Goal: Task Accomplishment & Management: Manage account settings

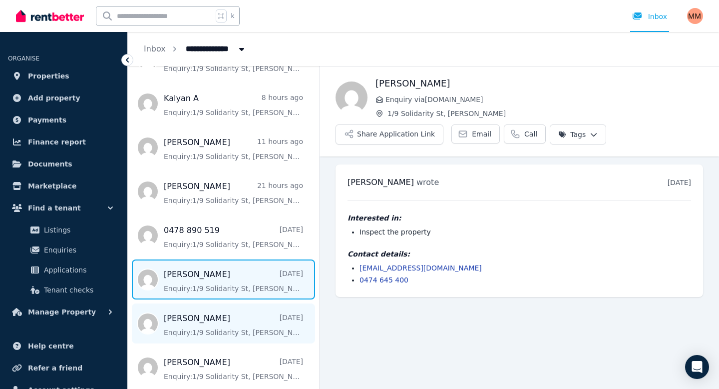
scroll to position [172, 0]
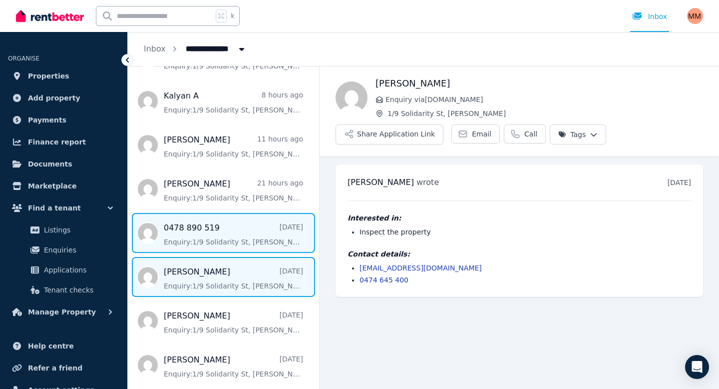
click at [205, 242] on span "Message list" at bounding box center [223, 233] width 191 height 40
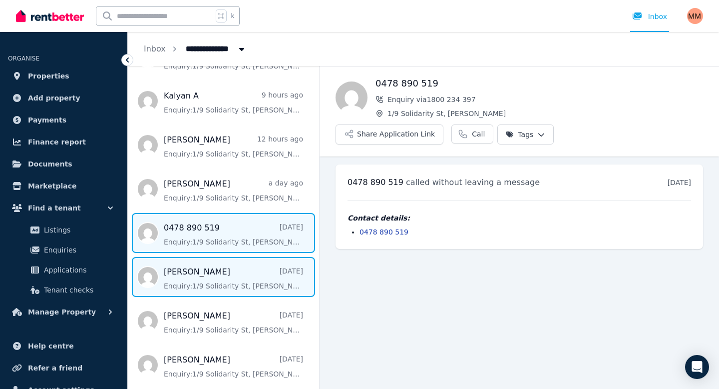
click at [214, 292] on span "Message list" at bounding box center [223, 277] width 191 height 40
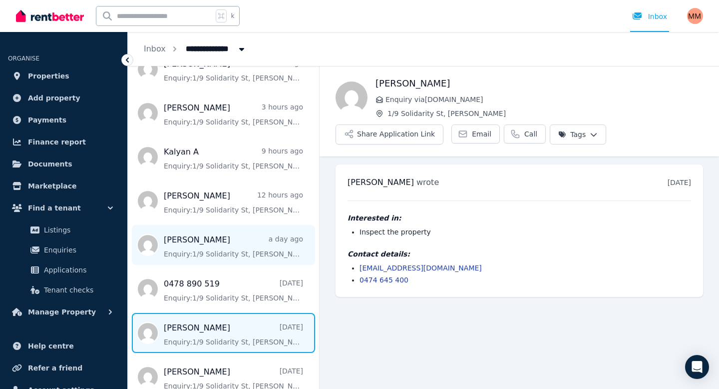
scroll to position [115, 0]
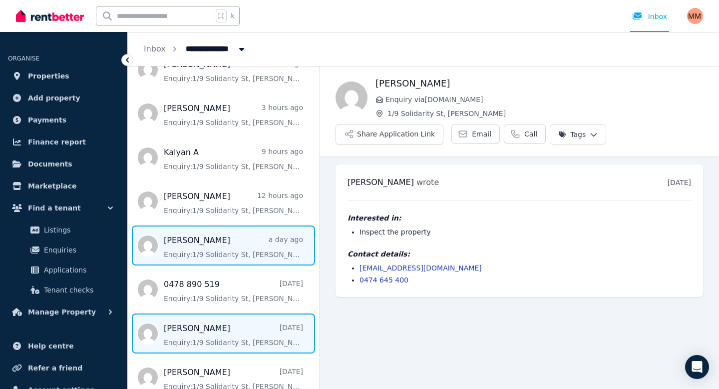
click at [228, 251] on span "Message list" at bounding box center [223, 245] width 191 height 40
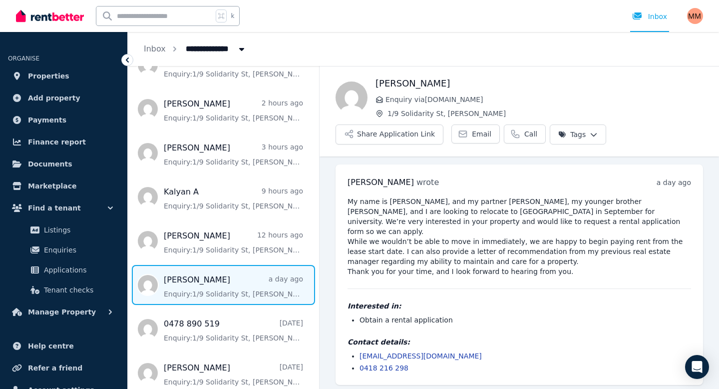
scroll to position [72, 0]
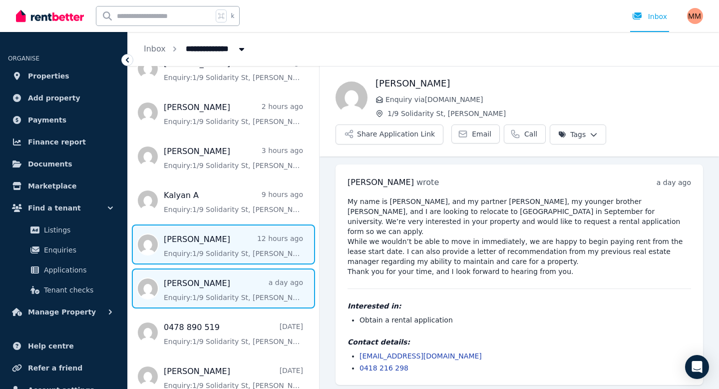
click at [228, 250] on span "Message list" at bounding box center [223, 244] width 191 height 40
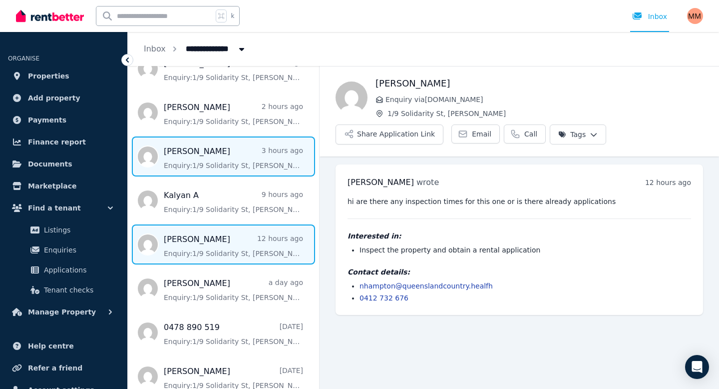
click at [193, 154] on span "Message list" at bounding box center [223, 156] width 191 height 40
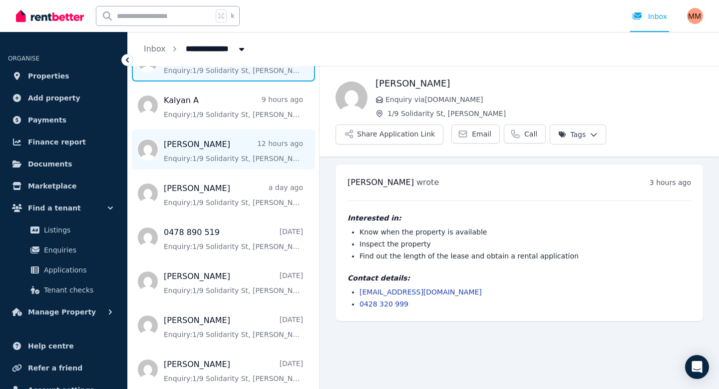
scroll to position [172, 0]
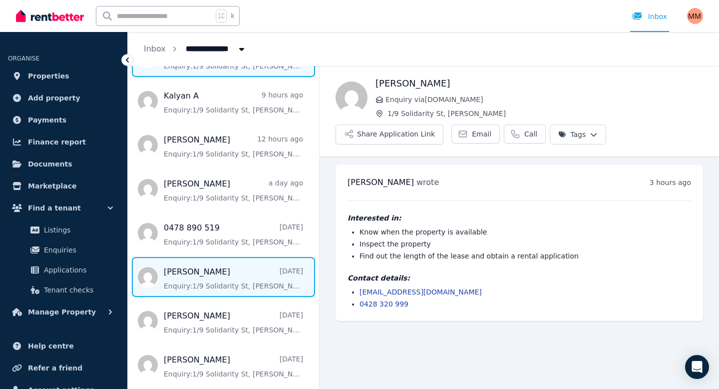
click at [211, 287] on span "Message list" at bounding box center [223, 277] width 191 height 40
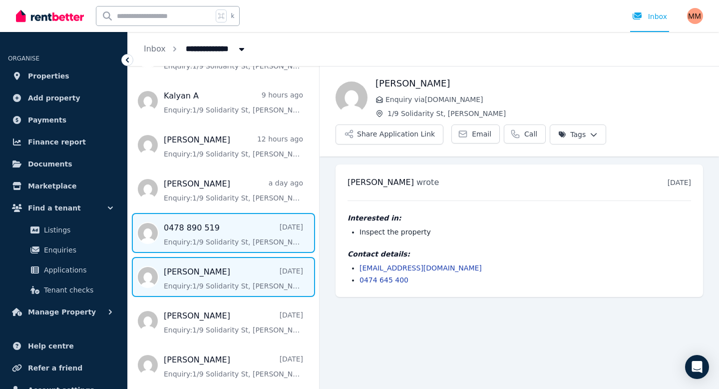
click at [216, 237] on span "Message list" at bounding box center [223, 233] width 191 height 40
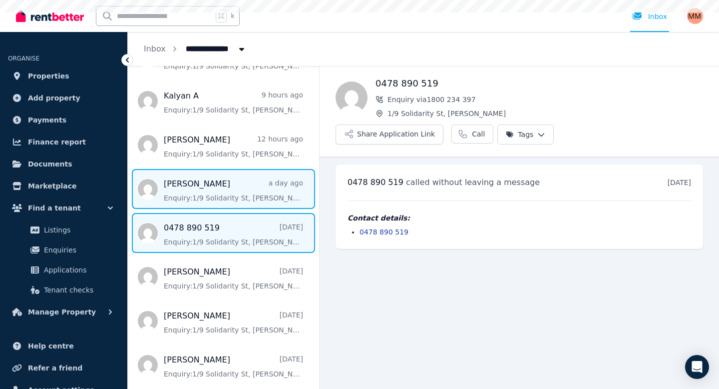
click at [219, 188] on span "Message list" at bounding box center [223, 189] width 191 height 40
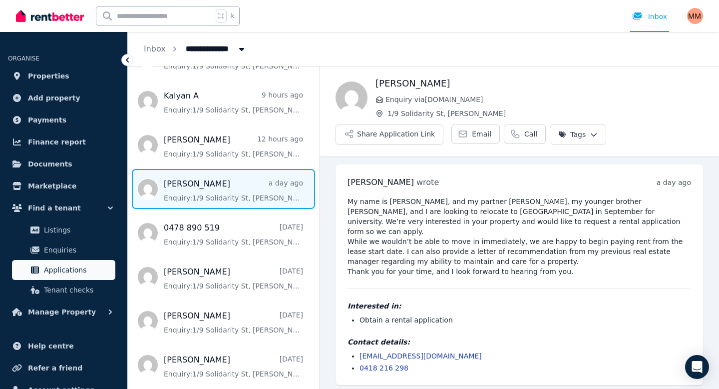
click at [79, 264] on span "Applications" at bounding box center [77, 270] width 67 height 12
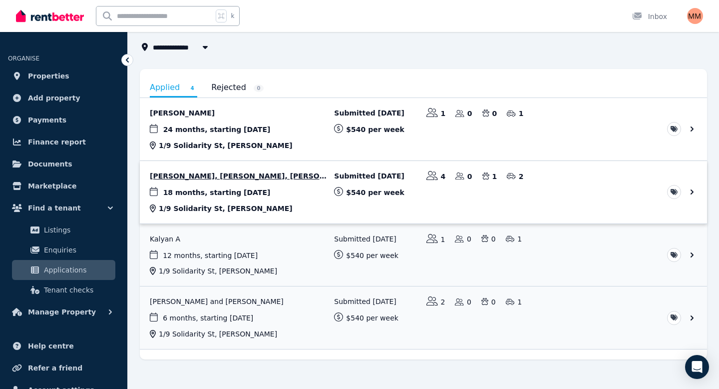
scroll to position [61, 0]
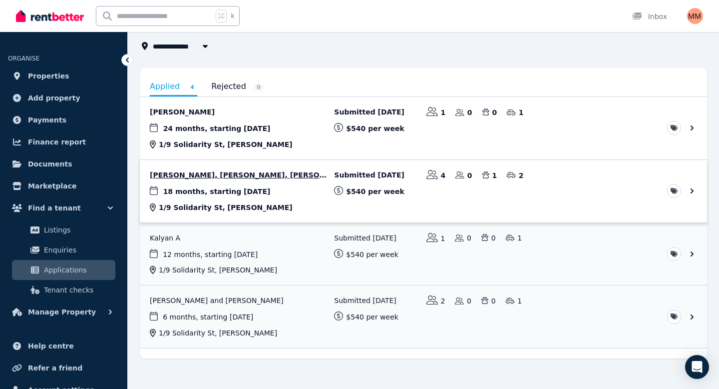
click at [212, 172] on link "View application: Sophie Bridges, Robert Bridges, Peter Bridges, and William Ed…" at bounding box center [423, 191] width 567 height 62
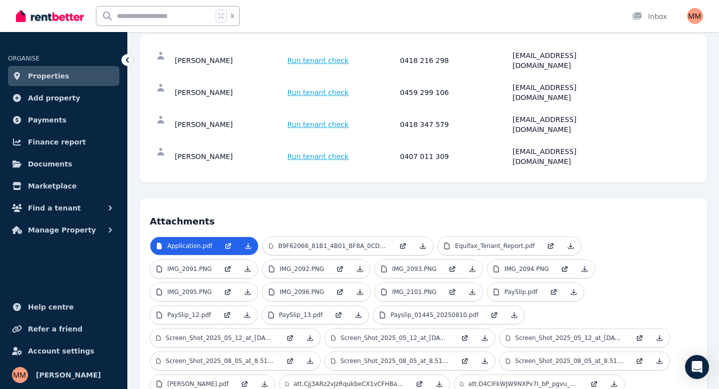
scroll to position [165, 0]
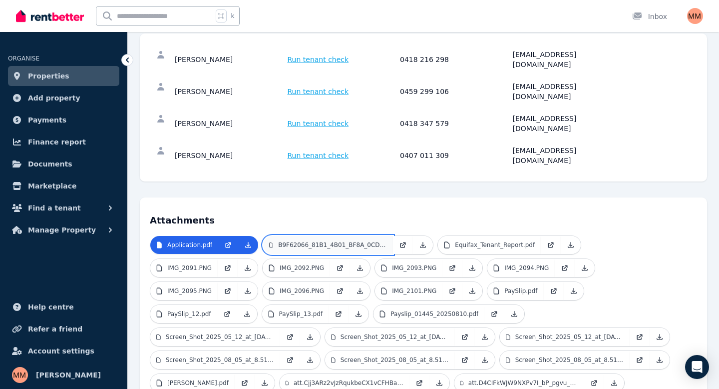
click at [308, 241] on p "B9F62066_81B1_4B01_BF8A_0CDB8FC786FE.pdf" at bounding box center [332, 245] width 109 height 8
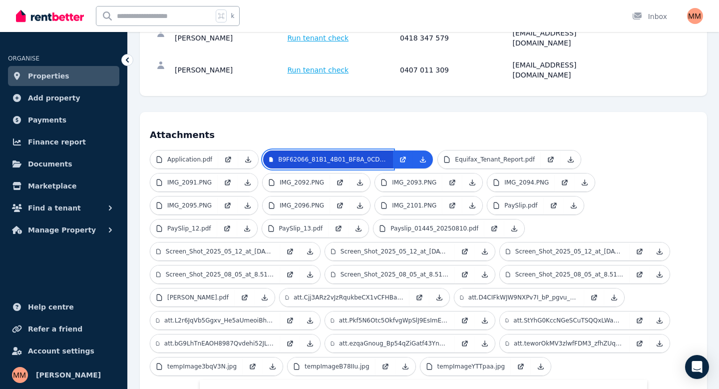
scroll to position [235, 0]
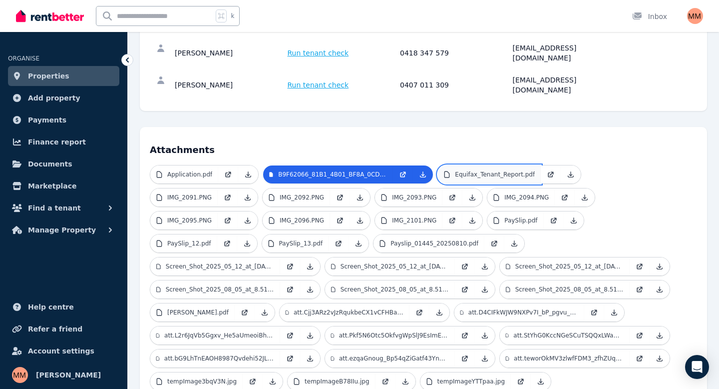
click at [472, 170] on p "Equifax_Tenant_Report.pdf" at bounding box center [495, 174] width 80 height 8
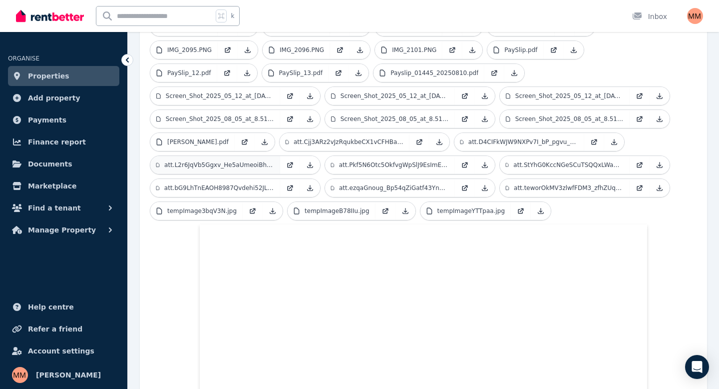
scroll to position [268, 0]
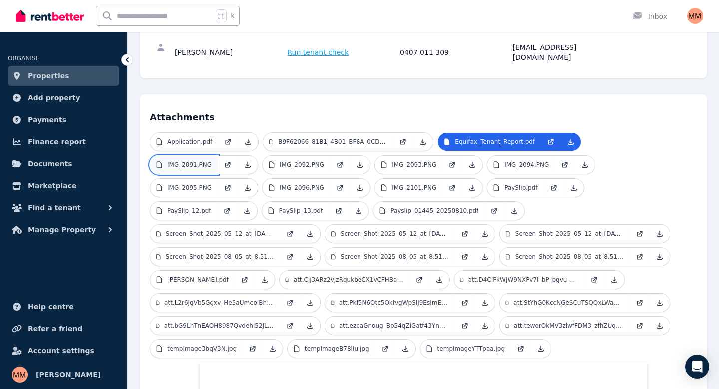
click at [212, 161] on p "IMG_2091.PNG" at bounding box center [189, 165] width 44 height 8
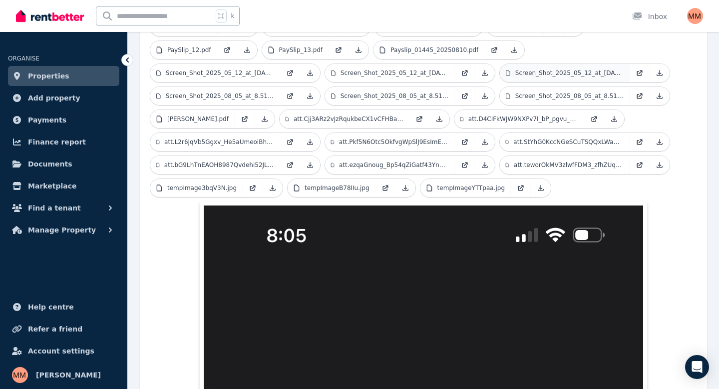
scroll to position [202, 0]
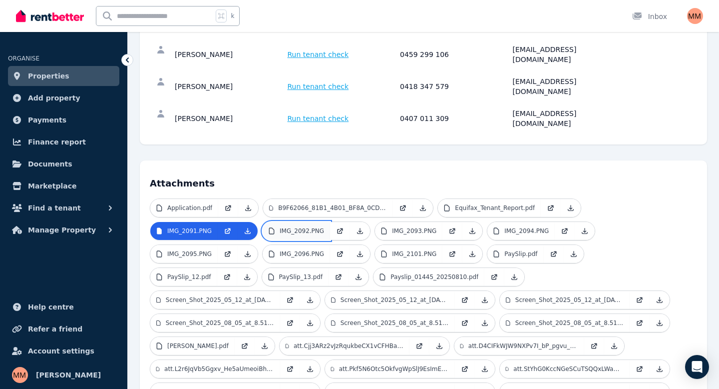
click at [263, 222] on link "IMG_2092.PNG" at bounding box center [296, 231] width 67 height 18
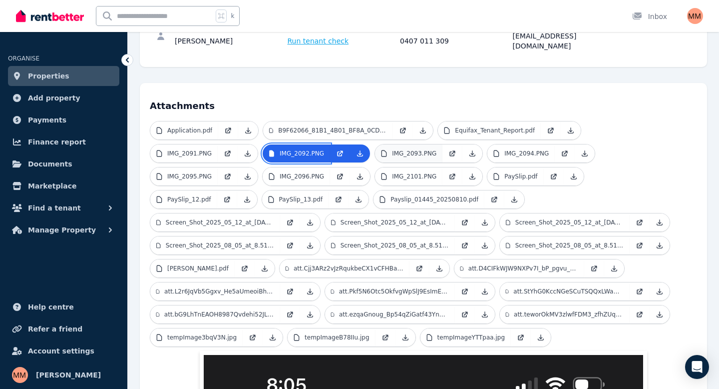
scroll to position [277, 0]
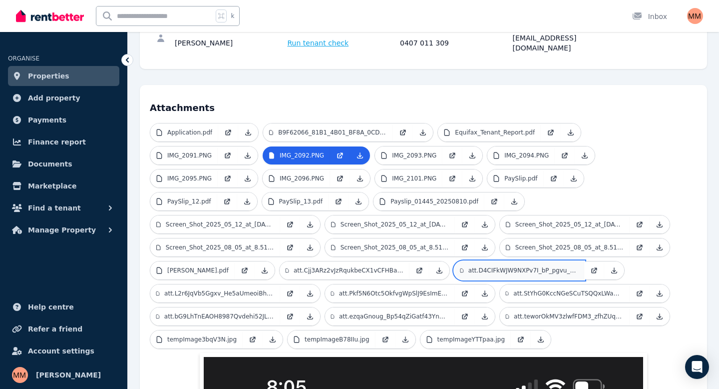
click at [469, 266] on p "att.D4CIFkWJW9NXPv7I_bP_pgvu_eHuLBywSxe6sJgOofs.JPG" at bounding box center [524, 270] width 110 height 8
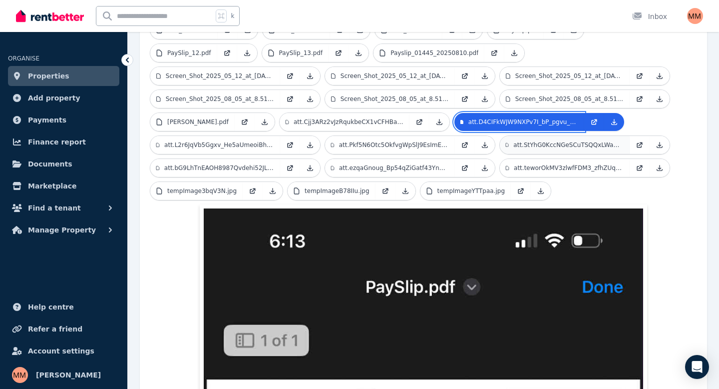
scroll to position [282, 0]
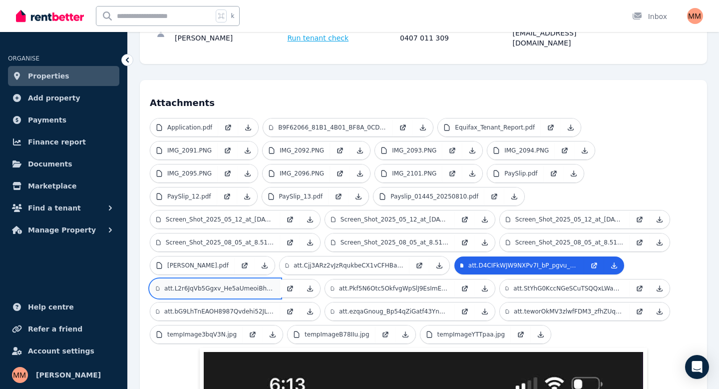
click at [274, 284] on p "att.L2r6JqVb5Ggxv_He5aUmeoiBhXuIe8vJ1mLfy7EnAiI.JPG" at bounding box center [219, 288] width 110 height 8
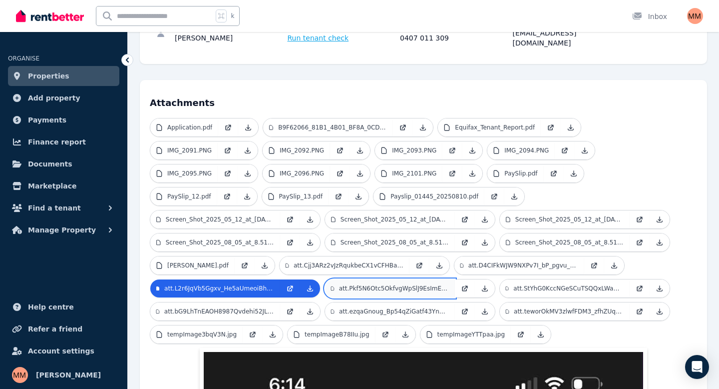
click at [449, 284] on p "att.Pkf5N6Otc5OkfvgWpSlJ9EsImEAEmULQn4oivRbb8o8.JPG" at bounding box center [394, 288] width 110 height 8
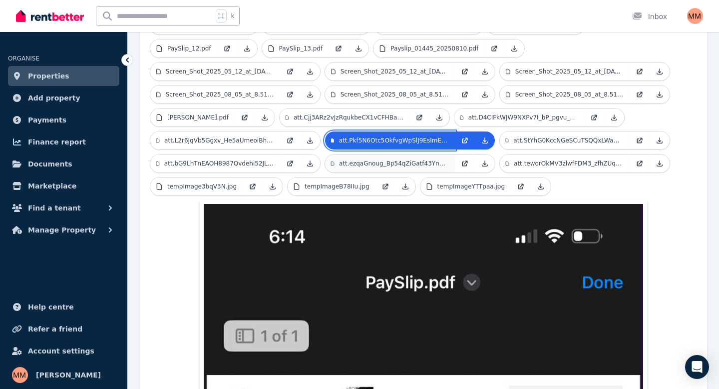
scroll to position [410, 0]
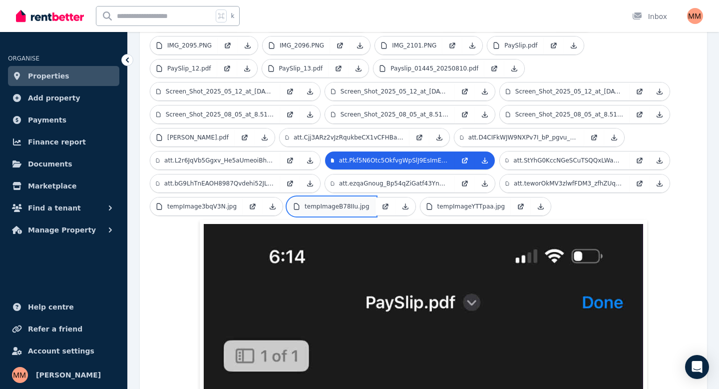
click at [370, 202] on p "tempImageB78IIu.jpg" at bounding box center [337, 206] width 65 height 8
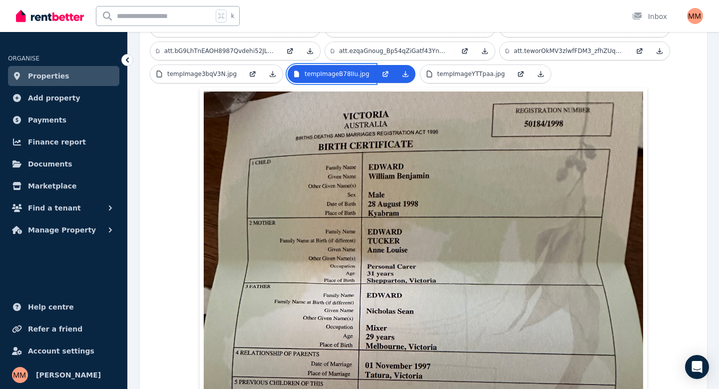
scroll to position [469, 0]
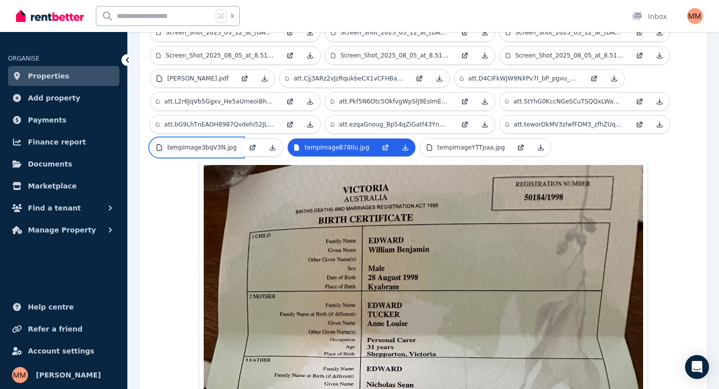
click at [237, 143] on p "tempImage3bqV3N.jpg" at bounding box center [201, 147] width 69 height 8
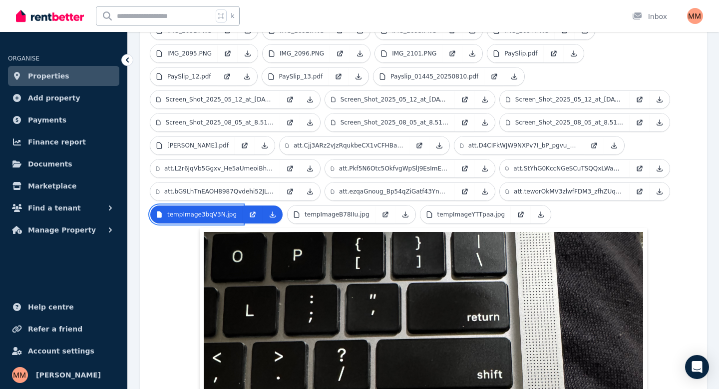
scroll to position [394, 0]
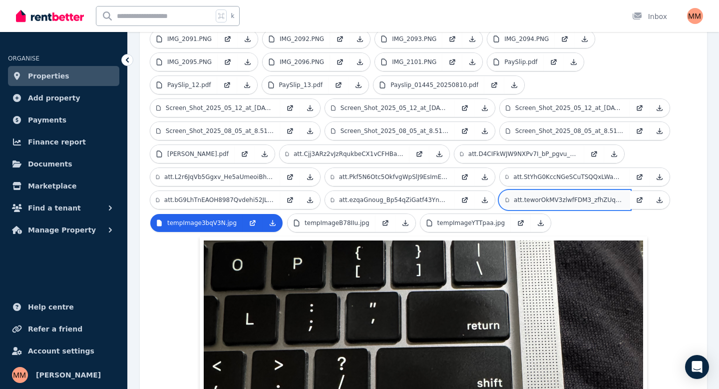
click at [514, 196] on p "att.teworOkMV3zlwfFDM3_zfhZUqSZTcg7x45Z5lEQKlhI.jpg" at bounding box center [569, 200] width 110 height 8
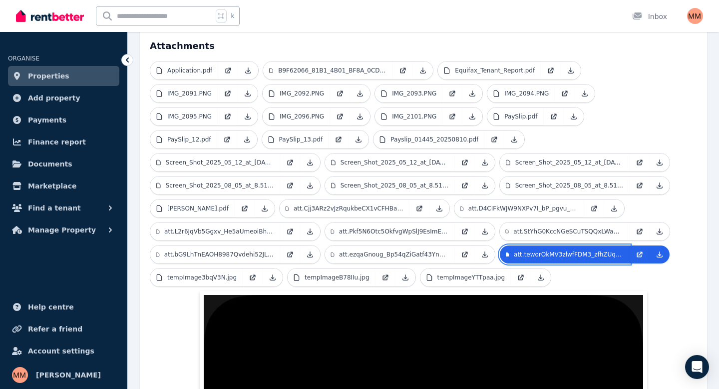
scroll to position [335, 0]
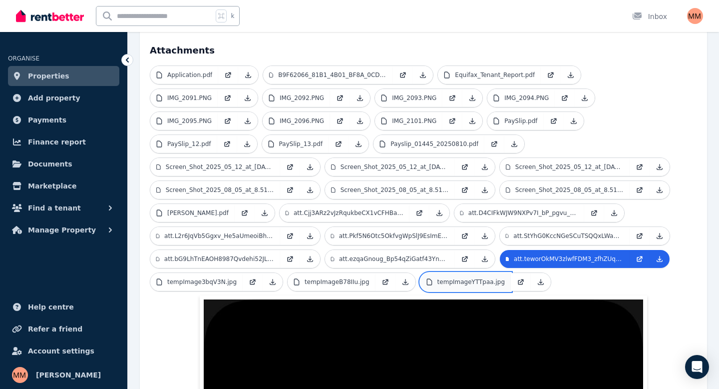
click at [438, 278] on p "tempImageYTTpaa.jpg" at bounding box center [471, 282] width 67 height 8
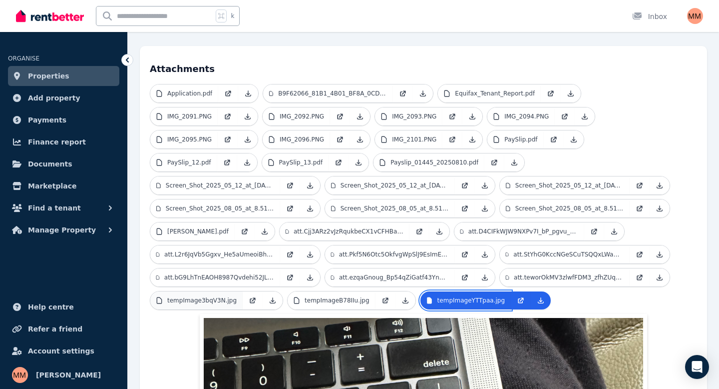
scroll to position [312, 0]
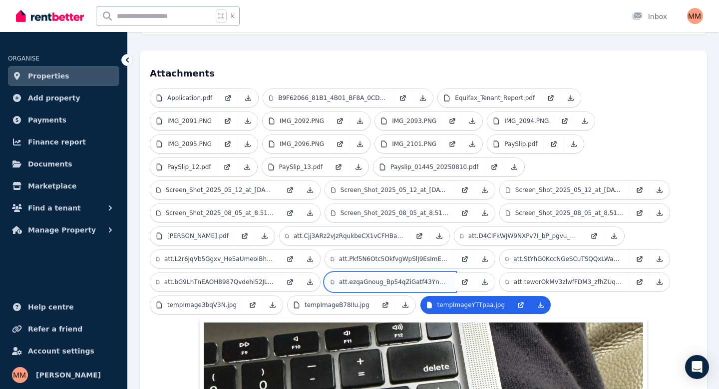
click at [449, 278] on p "att.ezqaGnoug_Bp54qZiGatf43YnVBooo_8xEQBAc1jui8.JPG" at bounding box center [394, 282] width 110 height 8
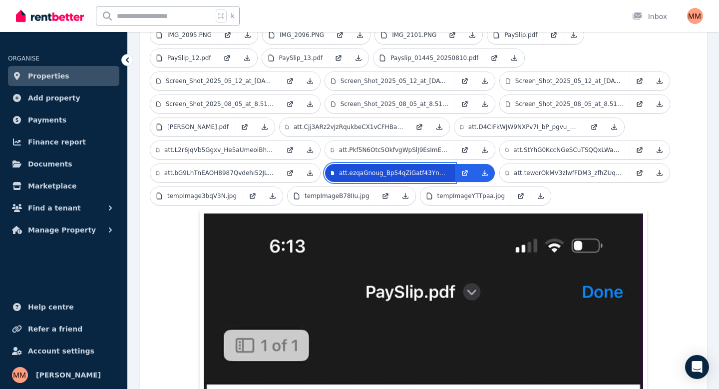
scroll to position [268, 0]
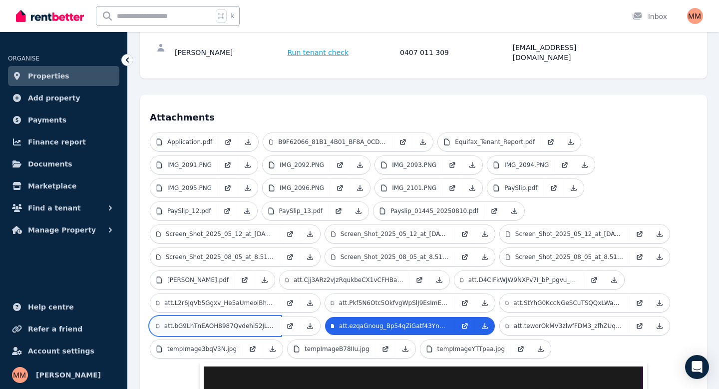
click at [280, 317] on link "att.bG9LhTnEAOH8987Qvdehi52JLx3_GYrTwJuB7oQEFQI.jpg" at bounding box center [215, 326] width 130 height 18
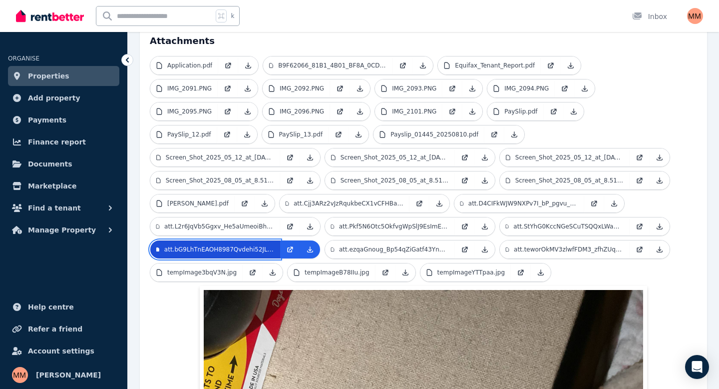
scroll to position [336, 0]
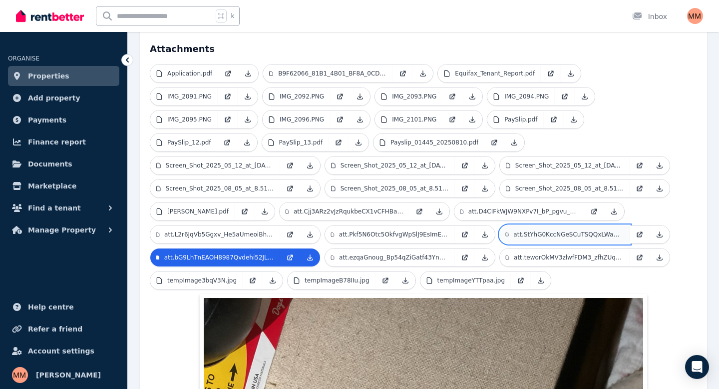
click at [513, 230] on p "att.StYhG0KccNGeSCuTSQQxLWam_i_nxTrzcB79PxAExNxgs.jpg" at bounding box center [568, 234] width 110 height 8
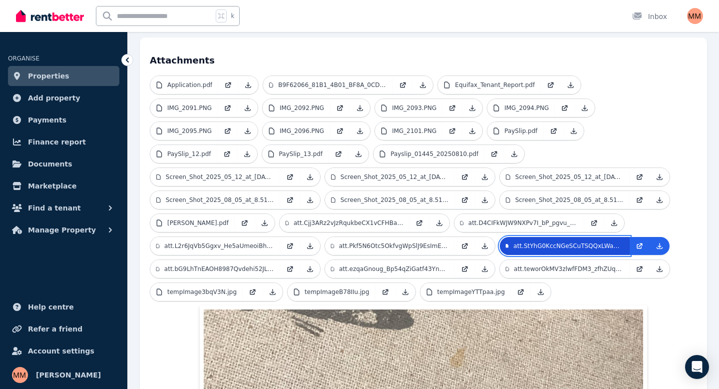
scroll to position [321, 0]
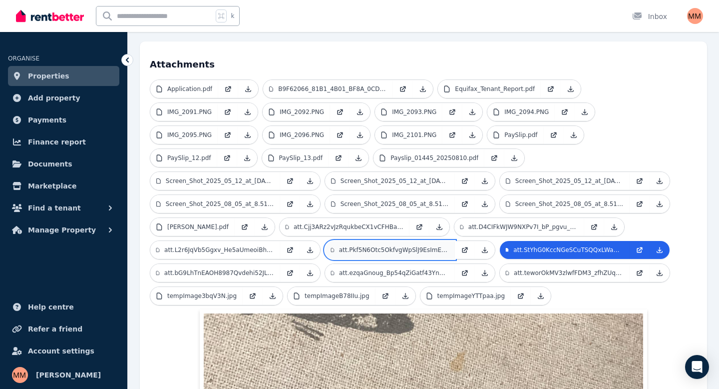
click at [449, 246] on p "att.Pkf5N6Otc5OkfvgWpSlJ9EsImEAEmULQn4oivRbb8o8.JPG" at bounding box center [394, 250] width 110 height 8
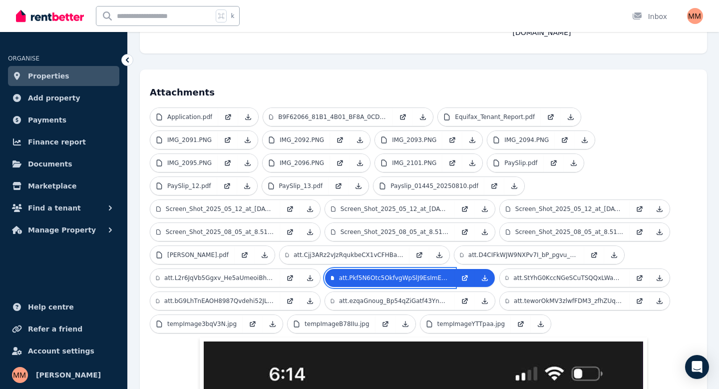
scroll to position [277, 0]
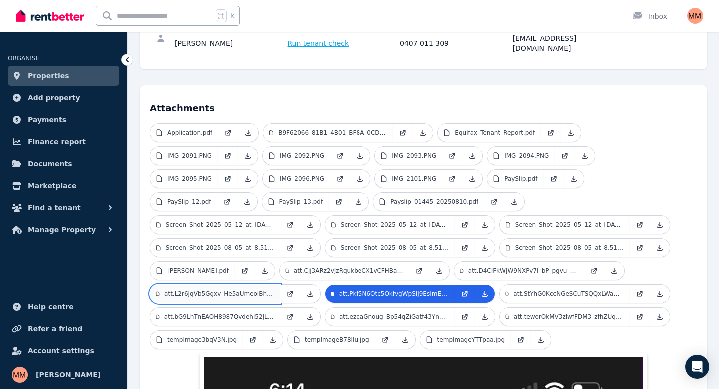
click at [274, 290] on p "att.L2r6JqVb5Ggxv_He5aUmeoiBhXuIe8vJ1mLfy7EnAiI.JPG" at bounding box center [219, 294] width 110 height 8
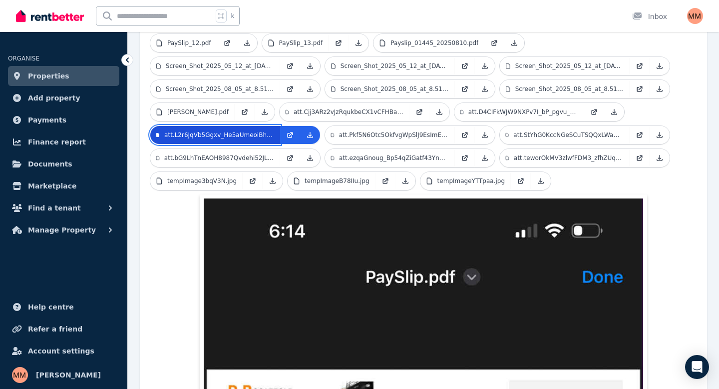
scroll to position [435, 0]
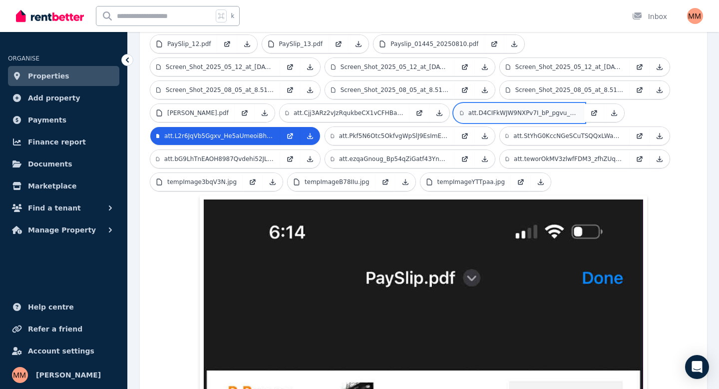
click at [469, 109] on p "att.D4CIFkWJW9NXPv7I_bP_pgvu_eHuLBywSxe6sJgOofs.JPG" at bounding box center [524, 113] width 110 height 8
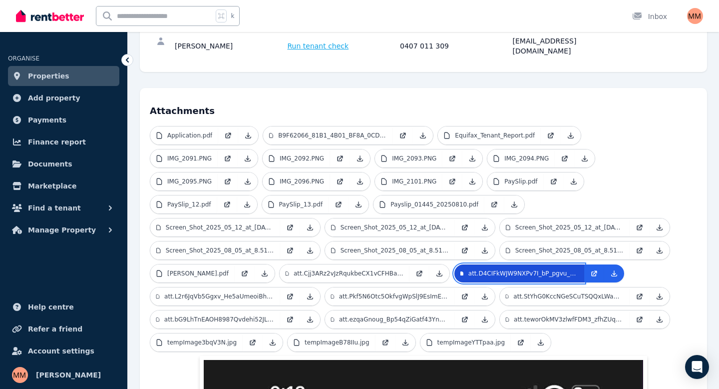
scroll to position [266, 0]
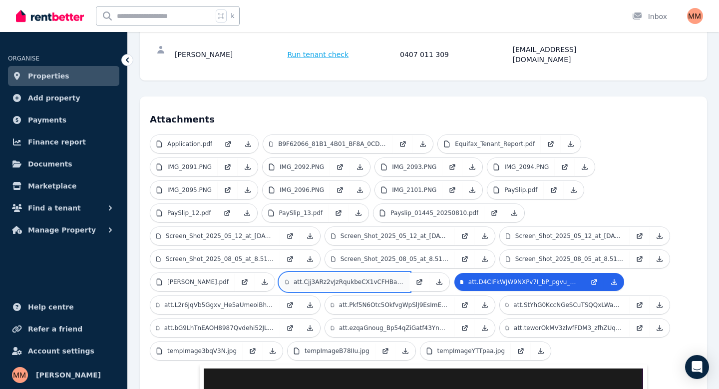
click at [404, 278] on p "att.Cjj3ARz2vJzRqukbeCX1vCFHBaOHjA_xh_laEO593Yk.jpg" at bounding box center [349, 282] width 110 height 8
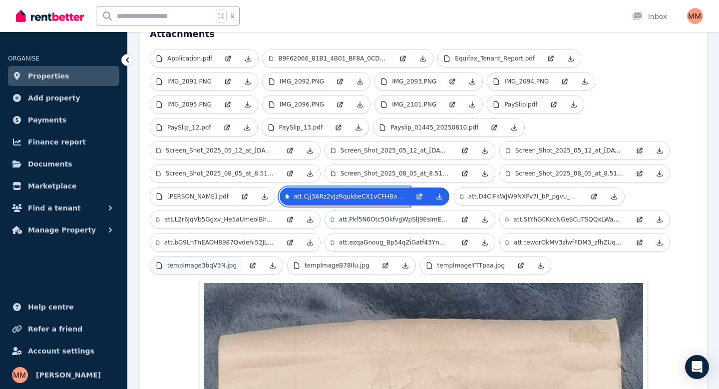
scroll to position [349, 0]
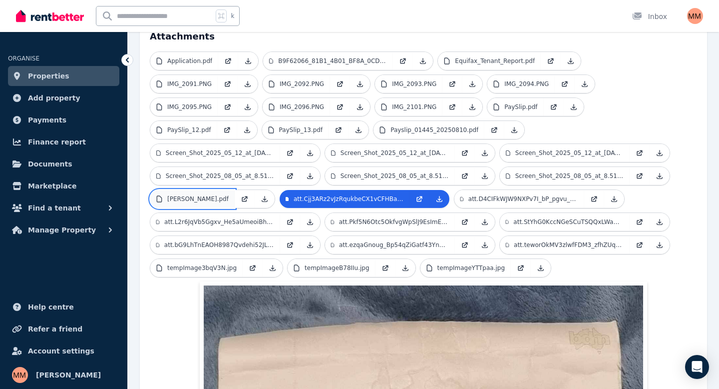
click at [229, 195] on p "[PERSON_NAME].pdf" at bounding box center [197, 199] width 61 height 8
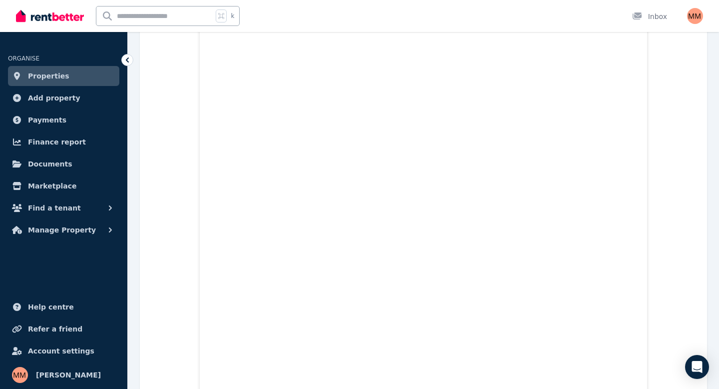
scroll to position [619, 0]
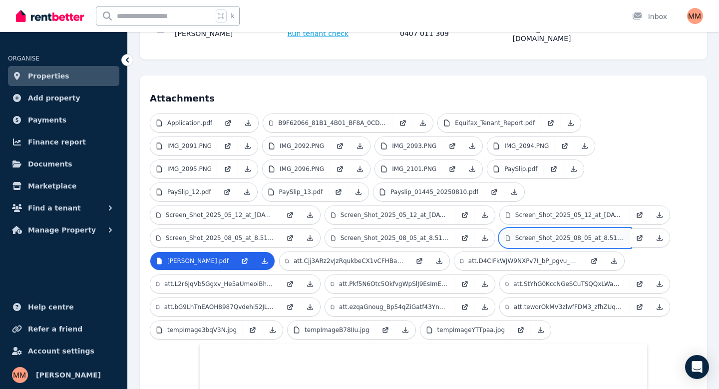
click at [515, 234] on p "Screen_Shot_2025_08_05_at_8.51.21_pm.png" at bounding box center [569, 238] width 108 height 8
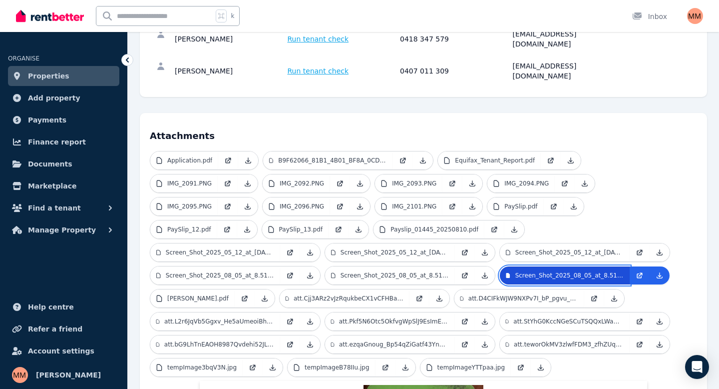
scroll to position [247, 0]
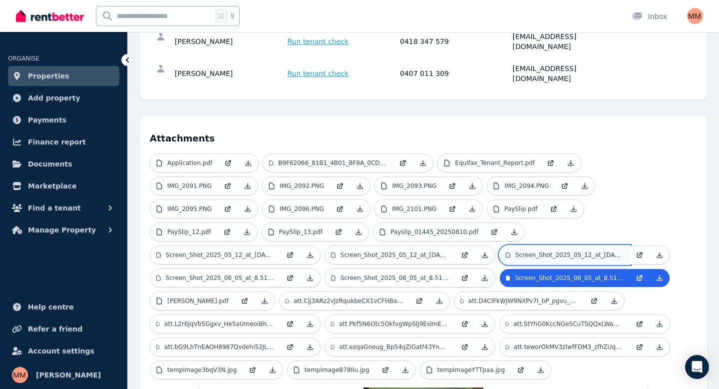
click at [515, 251] on p "Screen_Shot_2025_05_12_at_[DATE]_pm.png" at bounding box center [569, 255] width 108 height 8
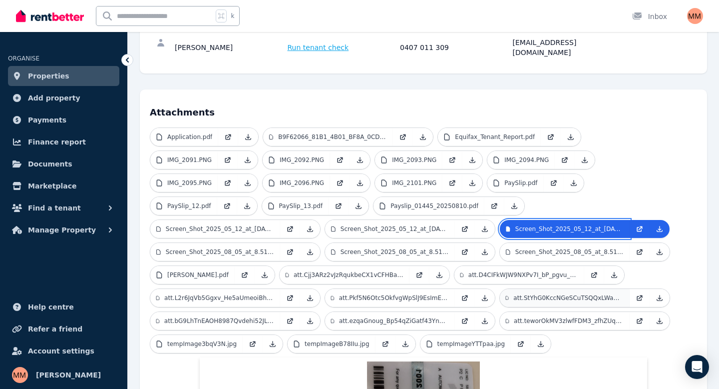
scroll to position [266, 0]
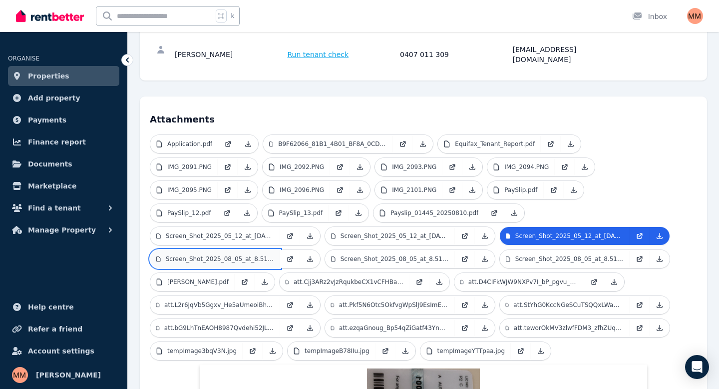
click at [274, 255] on p "Screen_Shot_2025_08_05_at_8.51.07_pm.png" at bounding box center [220, 259] width 108 height 8
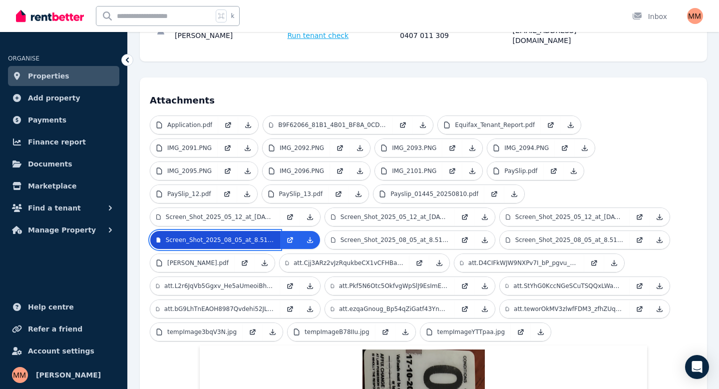
scroll to position [277, 0]
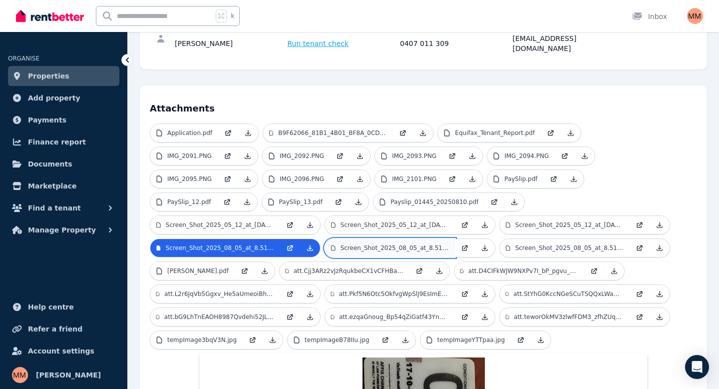
click at [449, 244] on p "Screen_Shot_2025_08_05_at_8.51.15_pm.png" at bounding box center [395, 248] width 108 height 8
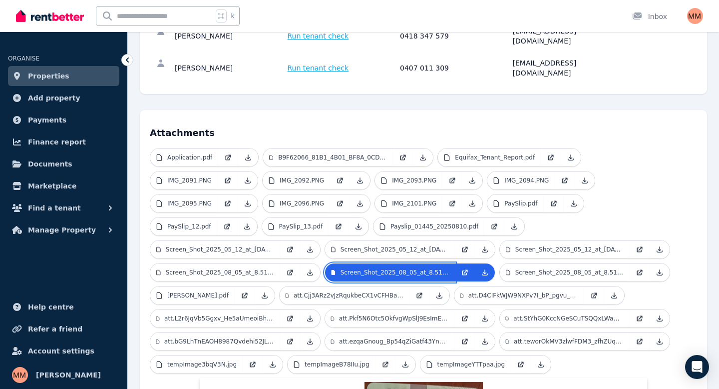
scroll to position [246, 0]
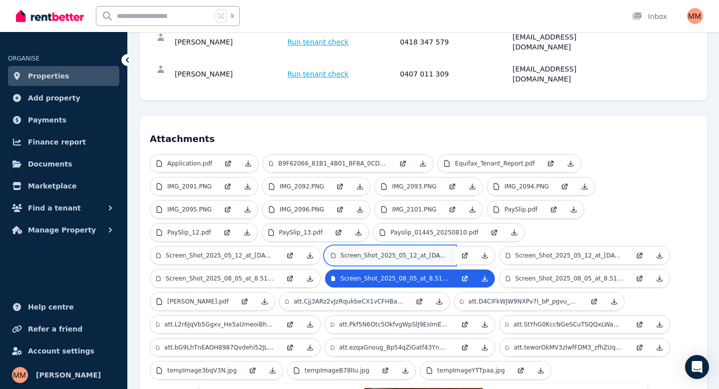
click at [449, 251] on p "Screen_Shot_2025_05_12_at_[DATE]_pm.png" at bounding box center [395, 255] width 108 height 8
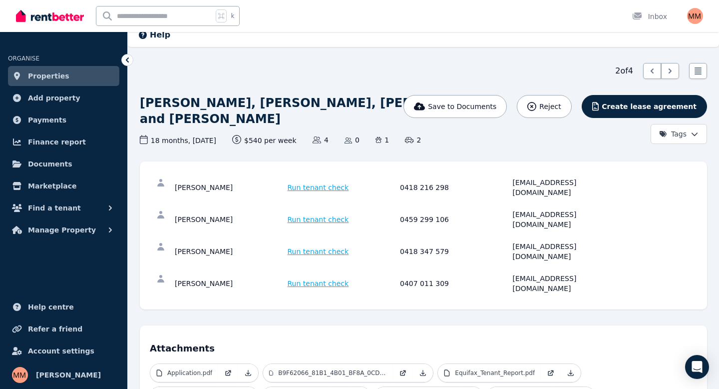
scroll to position [35, 0]
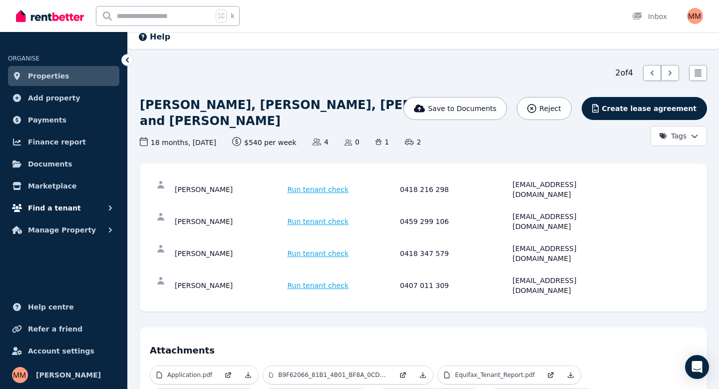
click at [56, 206] on span "Find a tenant" at bounding box center [54, 208] width 53 height 12
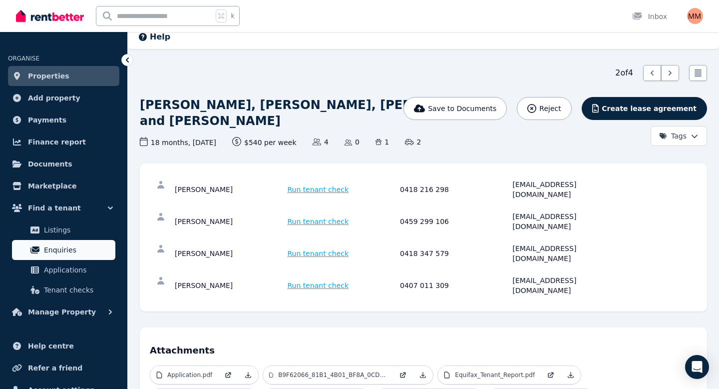
click at [68, 250] on span "Enquiries" at bounding box center [77, 250] width 67 height 12
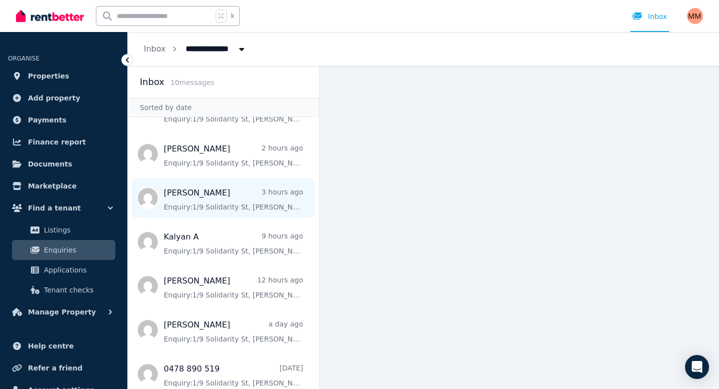
scroll to position [37, 0]
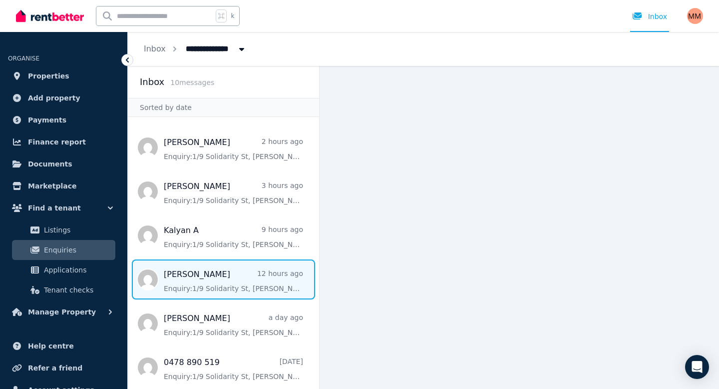
click at [191, 286] on span "Message list" at bounding box center [223, 279] width 191 height 40
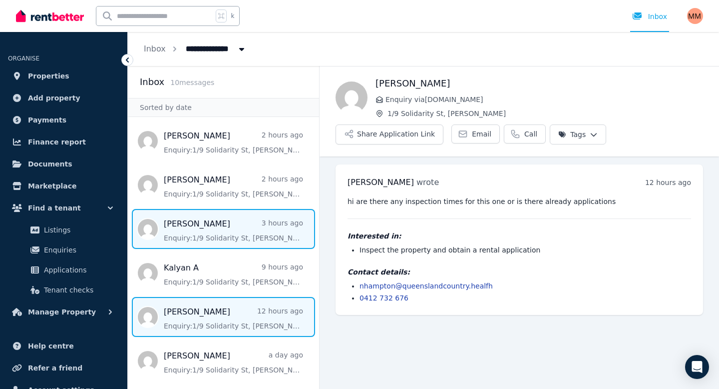
click at [208, 234] on span "Message list" at bounding box center [223, 229] width 191 height 40
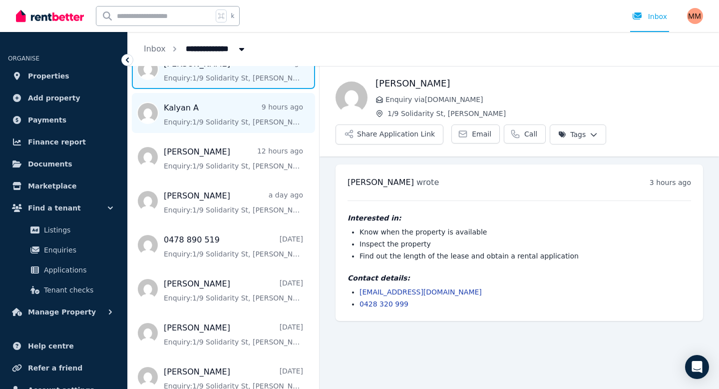
scroll to position [172, 0]
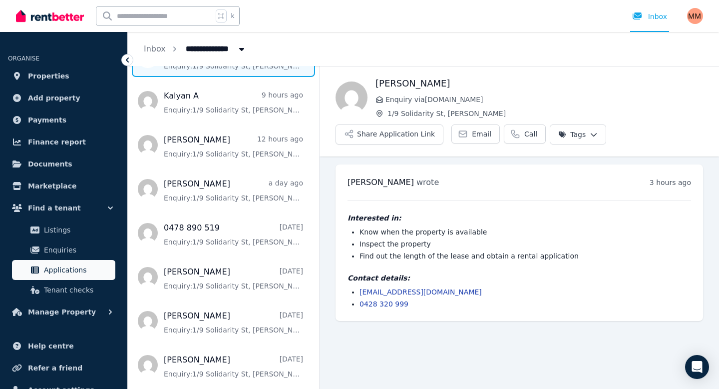
click at [72, 268] on span "Applications" at bounding box center [77, 270] width 67 height 12
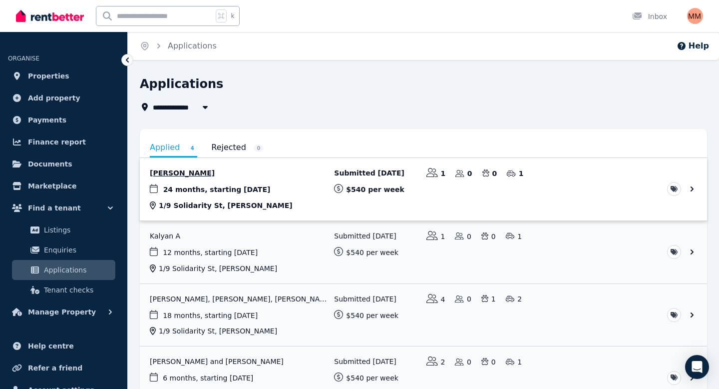
click at [202, 193] on link "View application: Joshua Manu" at bounding box center [423, 189] width 567 height 62
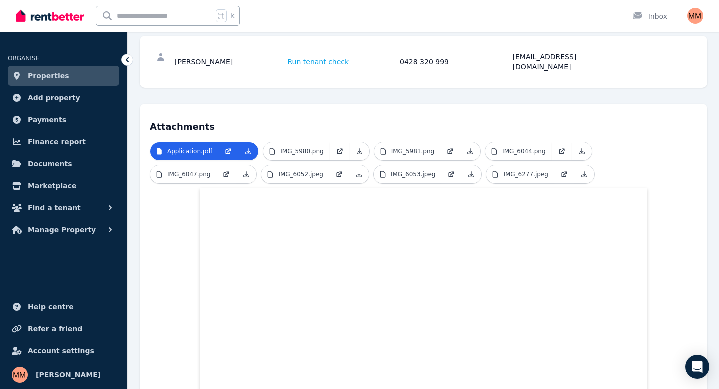
scroll to position [136, 0]
click at [289, 148] on p "IMG_5980.png" at bounding box center [301, 152] width 43 height 8
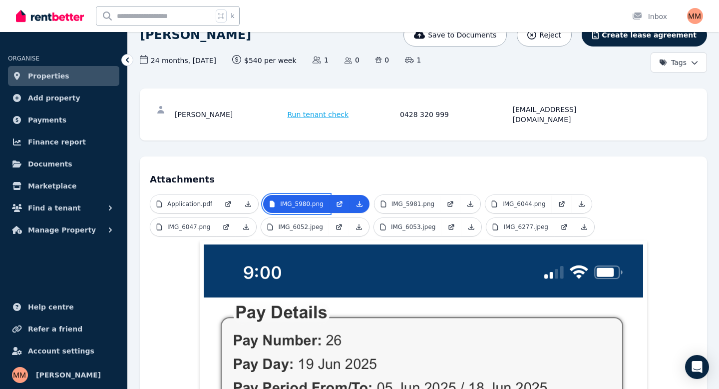
scroll to position [48, 0]
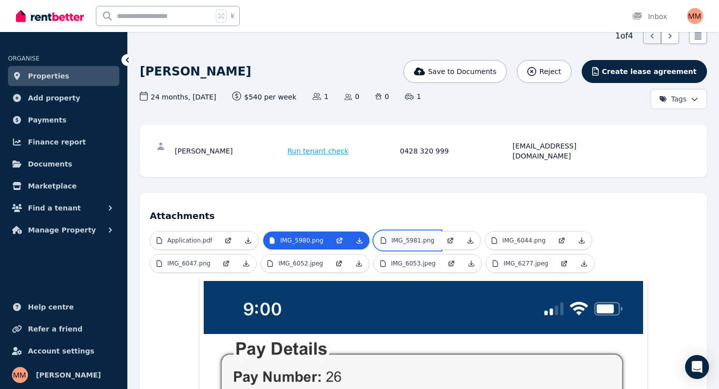
click at [407, 236] on p "IMG_5981.png" at bounding box center [413, 240] width 43 height 8
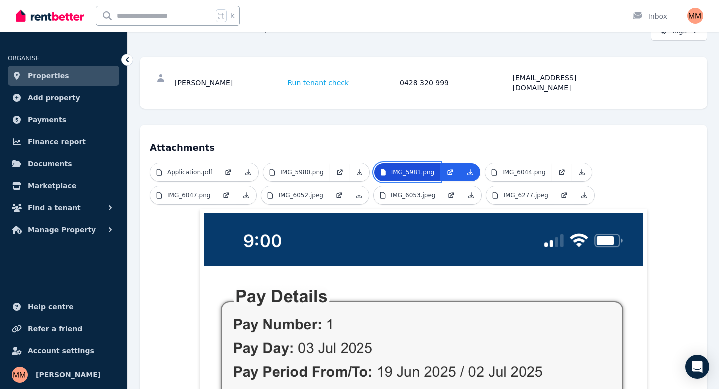
scroll to position [115, 0]
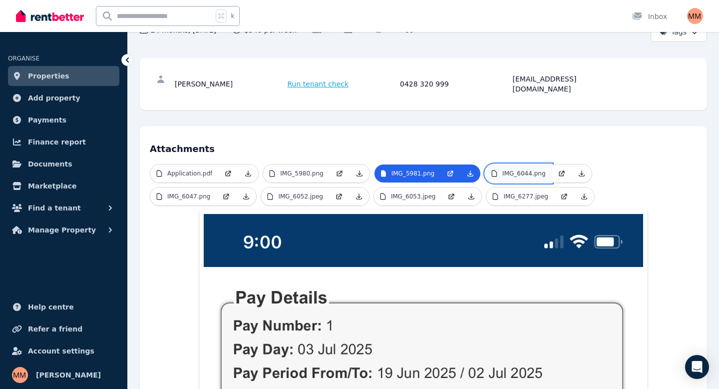
click at [506, 169] on p "IMG_6044.png" at bounding box center [524, 173] width 43 height 8
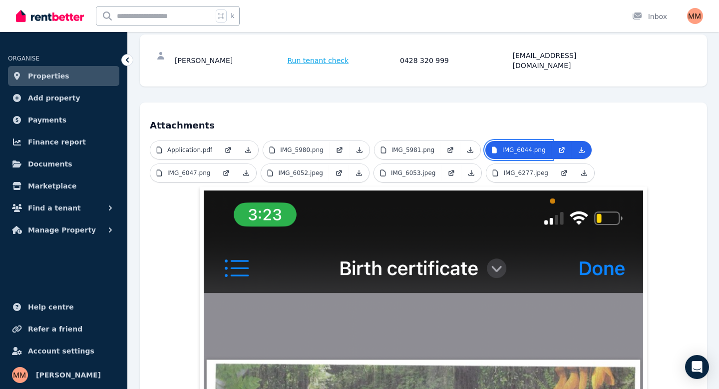
scroll to position [136, 0]
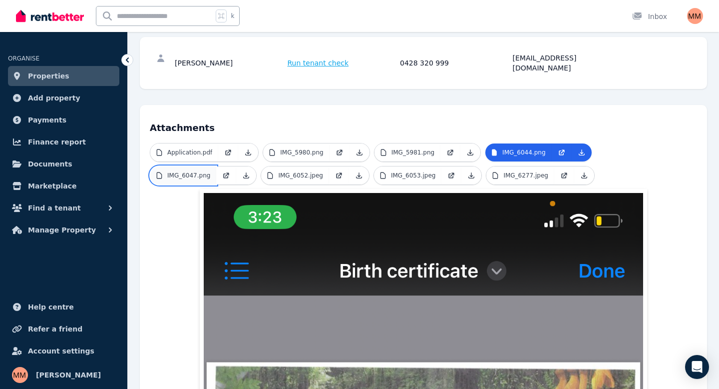
click at [201, 171] on p "IMG_6047.png" at bounding box center [188, 175] width 43 height 8
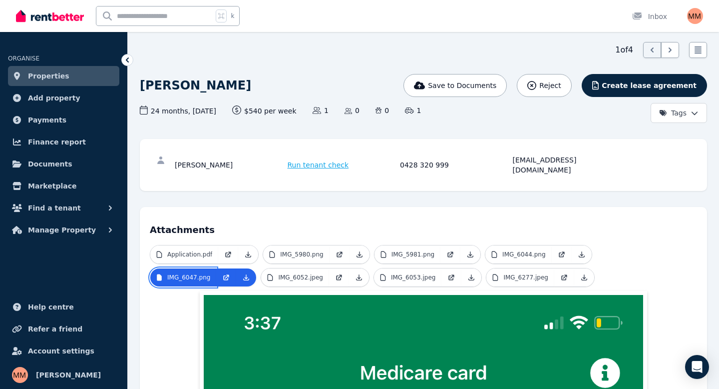
scroll to position [32, 0]
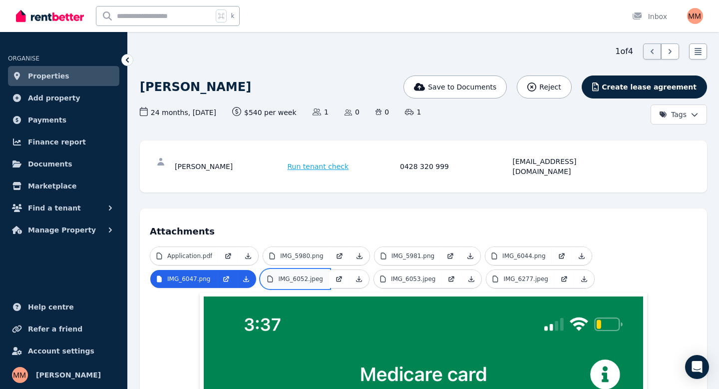
click at [298, 275] on p "IMG_6052.jpeg" at bounding box center [300, 279] width 45 height 8
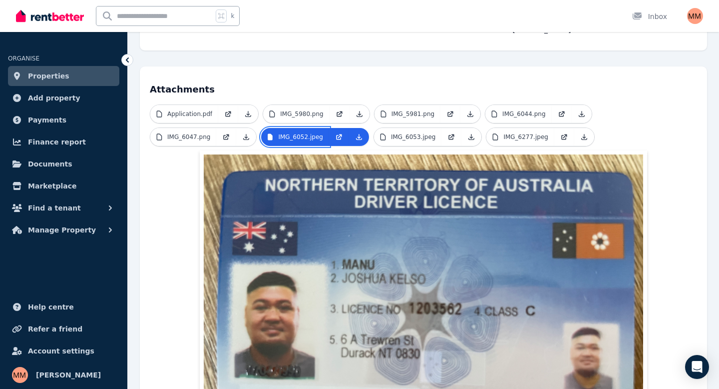
scroll to position [32, 0]
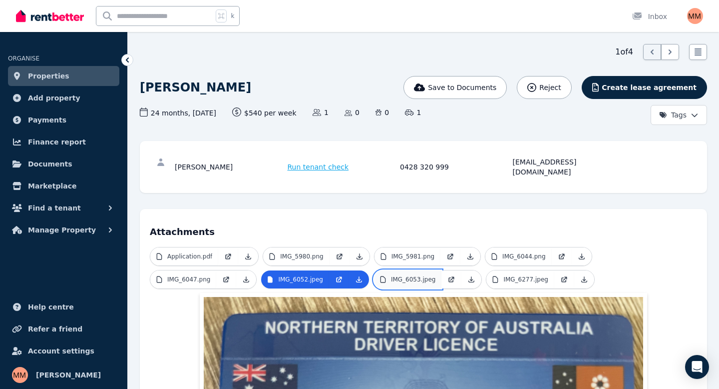
click at [428, 275] on p "IMG_6053.jpeg" at bounding box center [413, 279] width 45 height 8
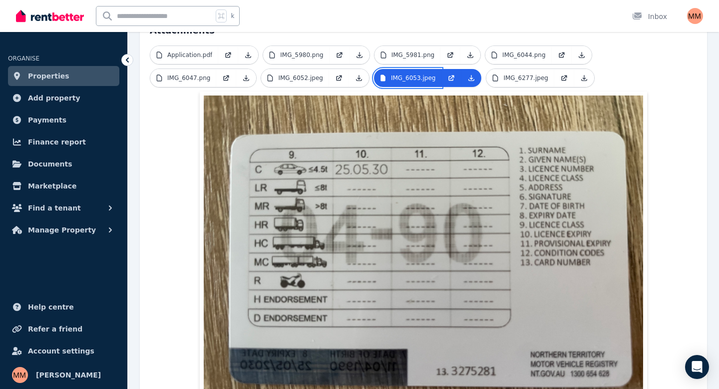
scroll to position [237, 0]
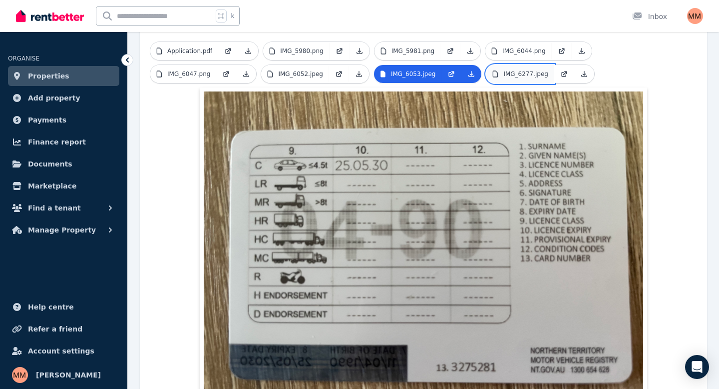
click at [534, 70] on p "IMG_6277.jpeg" at bounding box center [526, 74] width 45 height 8
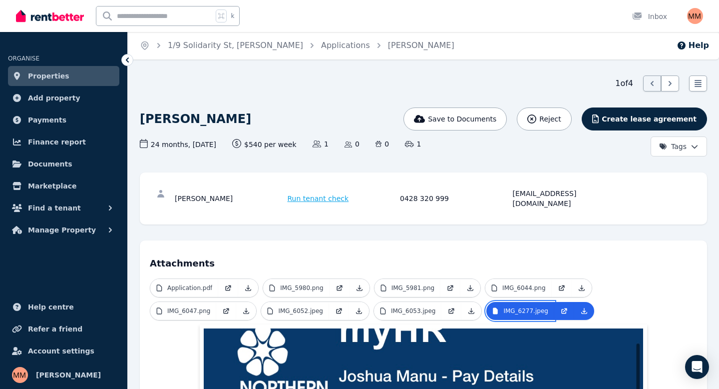
scroll to position [0, 0]
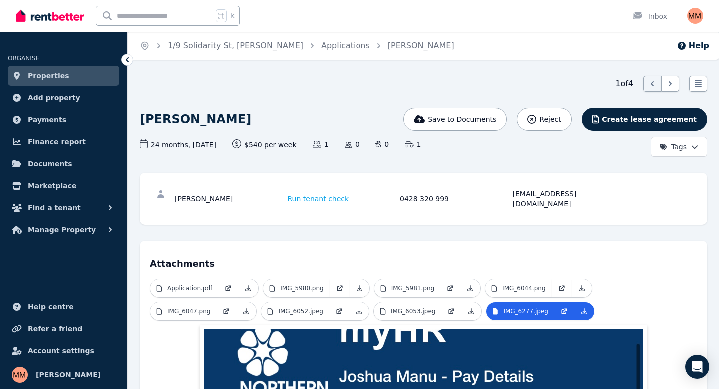
click at [327, 196] on span "Run tenant check" at bounding box center [318, 199] width 61 height 10
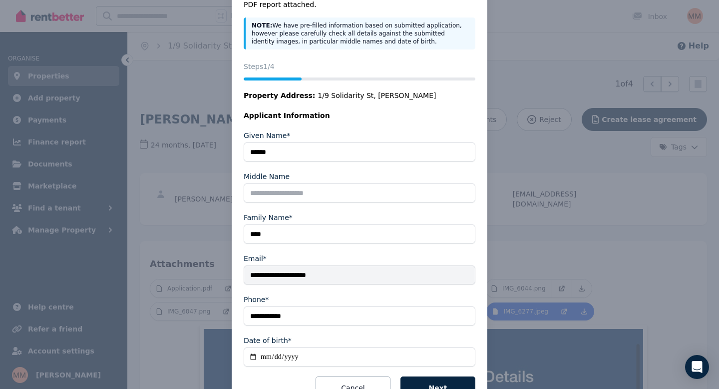
scroll to position [105, 0]
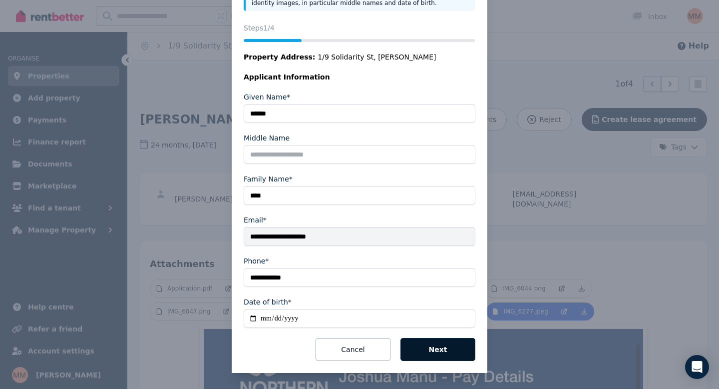
click at [413, 341] on button "Next" at bounding box center [438, 349] width 75 height 23
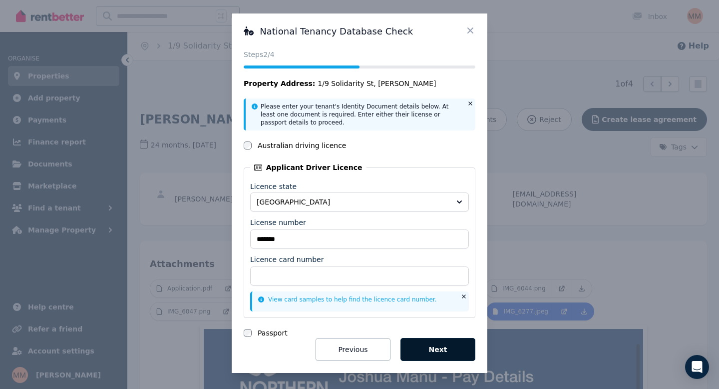
click at [431, 345] on button "Next" at bounding box center [438, 349] width 75 height 23
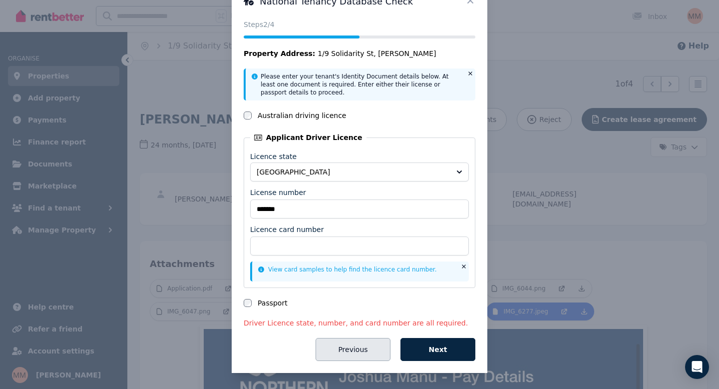
click at [363, 347] on button "Previous" at bounding box center [353, 349] width 75 height 23
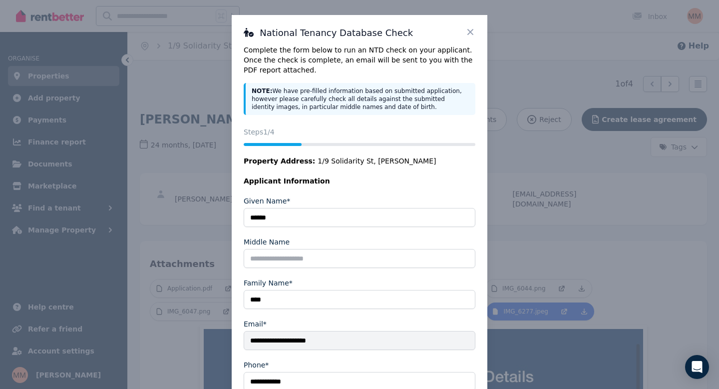
scroll to position [0, 0]
click at [473, 29] on icon at bounding box center [471, 33] width 10 height 10
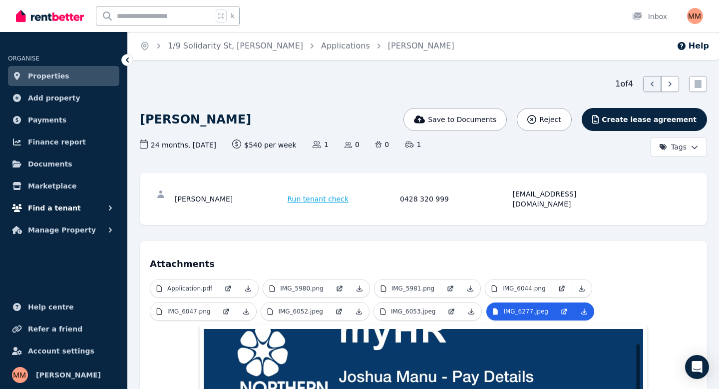
click at [55, 208] on span "Find a tenant" at bounding box center [54, 208] width 53 height 12
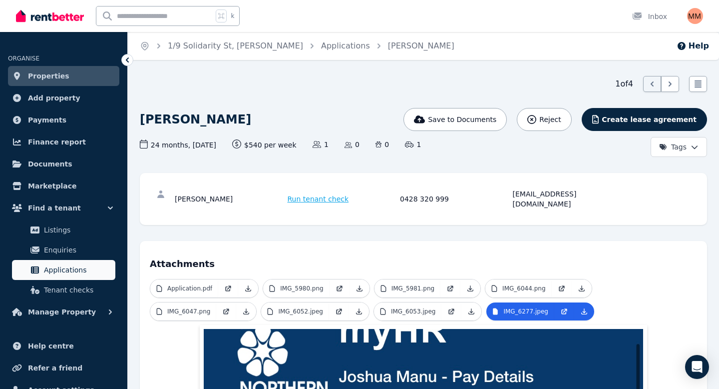
click at [61, 271] on span "Applications" at bounding box center [77, 270] width 67 height 12
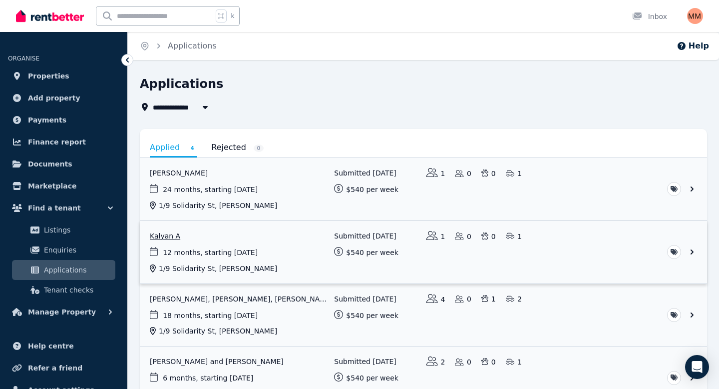
click at [194, 245] on link "View application: Kalyan A" at bounding box center [423, 252] width 567 height 62
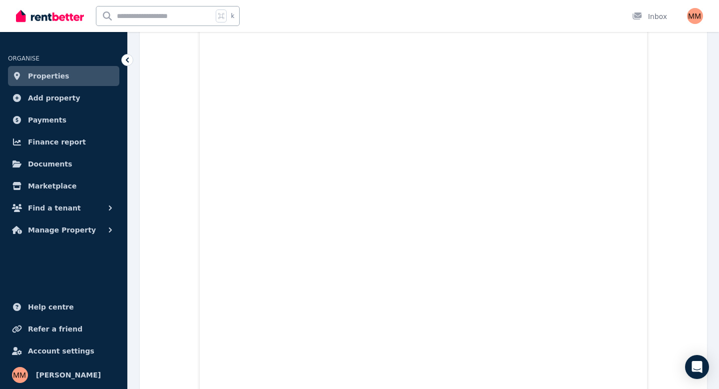
scroll to position [315, 0]
click at [126, 57] on icon at bounding box center [127, 60] width 10 height 10
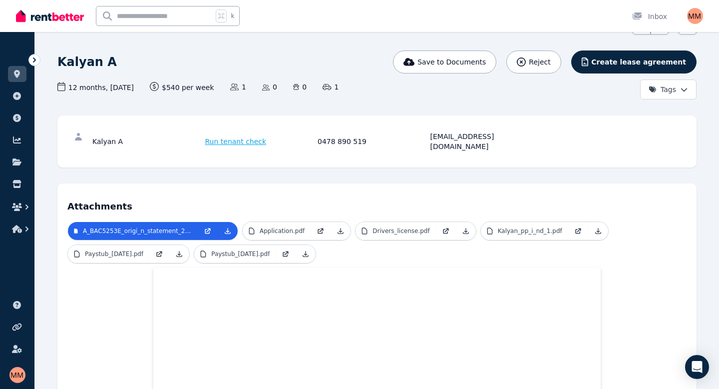
scroll to position [0, 0]
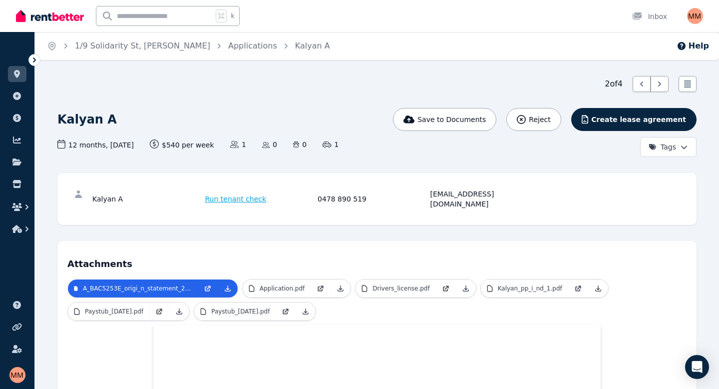
click at [36, 59] on icon at bounding box center [34, 60] width 10 height 10
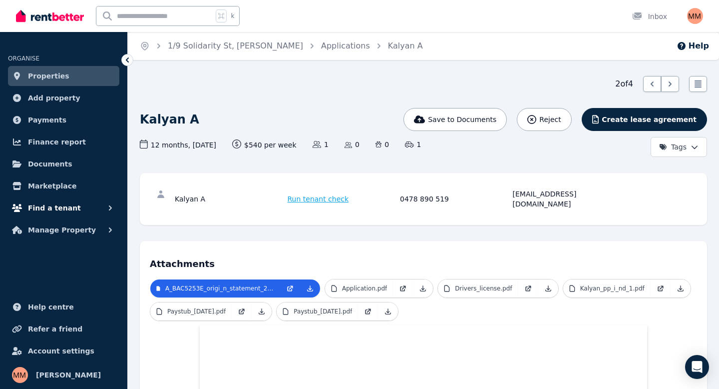
click at [63, 209] on span "Find a tenant" at bounding box center [54, 208] width 53 height 12
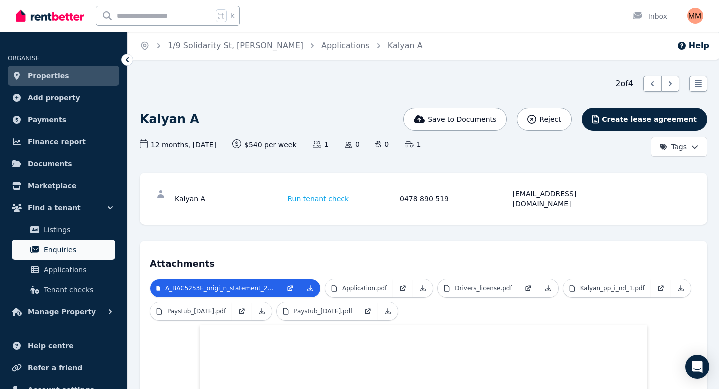
click at [72, 254] on span "Enquiries" at bounding box center [77, 250] width 67 height 12
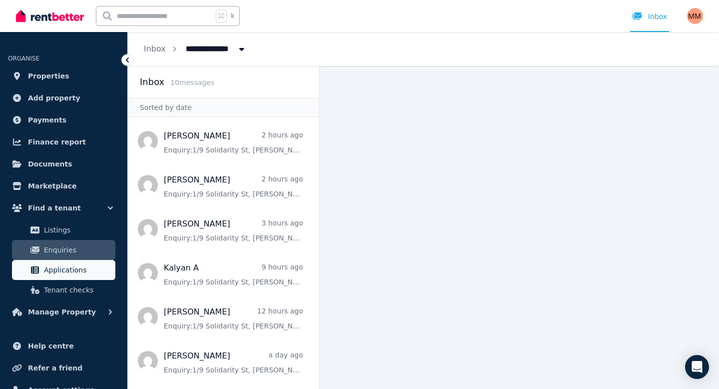
click at [73, 272] on span "Applications" at bounding box center [77, 270] width 67 height 12
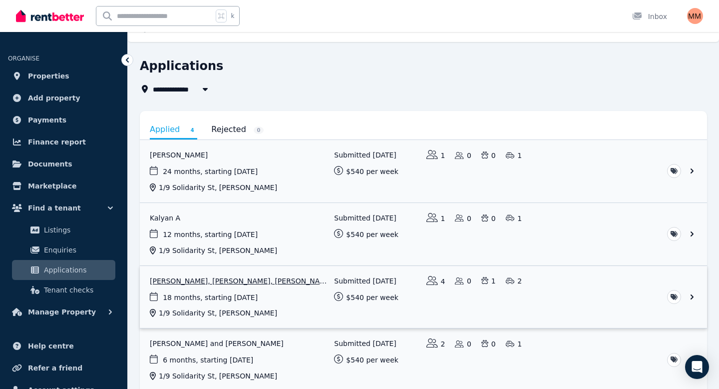
scroll to position [17, 0]
click at [222, 284] on link "View application: Sophie Bridges, Robert Bridges, Peter Bridges, and William Ed…" at bounding box center [423, 298] width 567 height 62
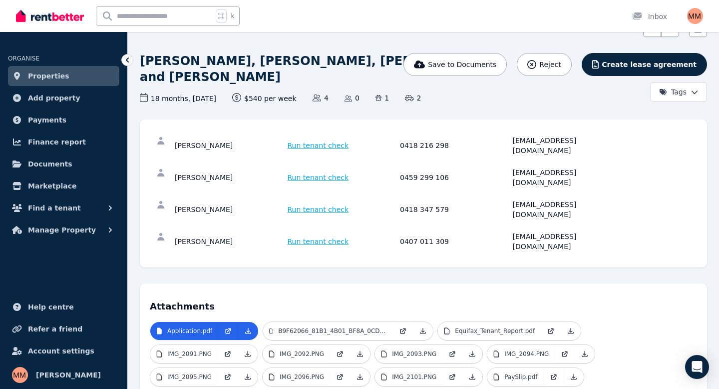
scroll to position [79, 0]
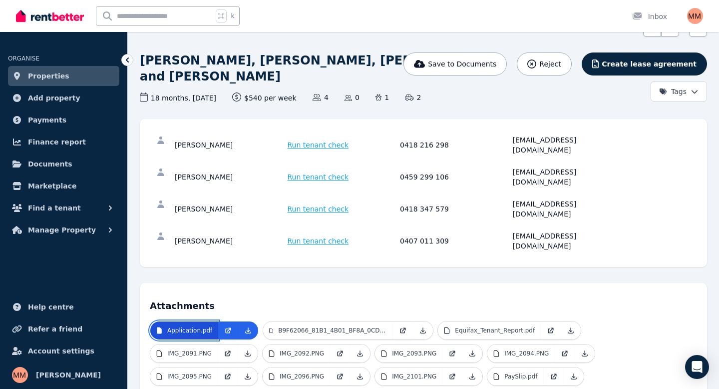
click at [210, 326] on p "Application.pdf" at bounding box center [189, 330] width 45 height 8
click at [208, 326] on p "Application.pdf" at bounding box center [189, 330] width 45 height 8
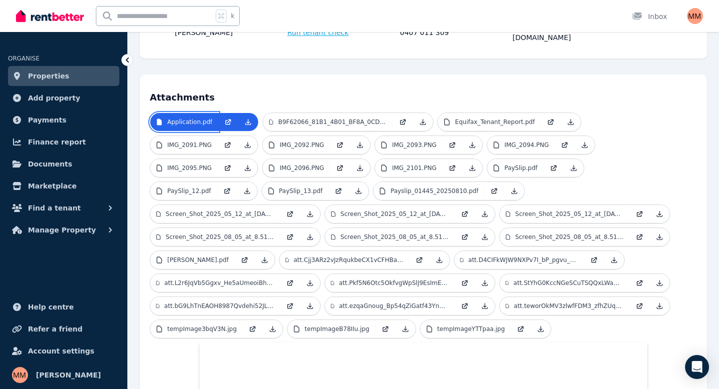
scroll to position [253, 0]
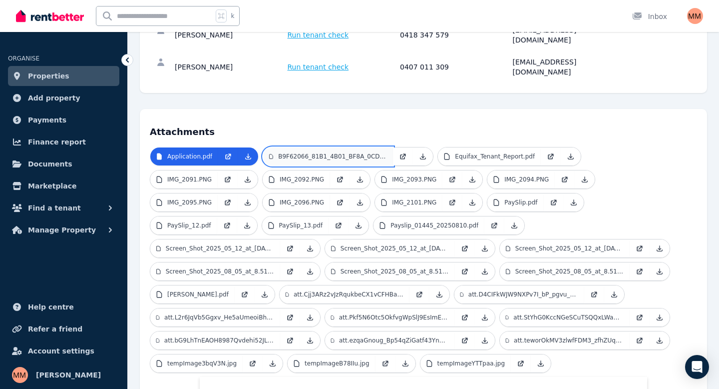
click at [323, 152] on p "B9F62066_81B1_4B01_BF8A_0CDB8FC786FE.pdf" at bounding box center [332, 156] width 109 height 8
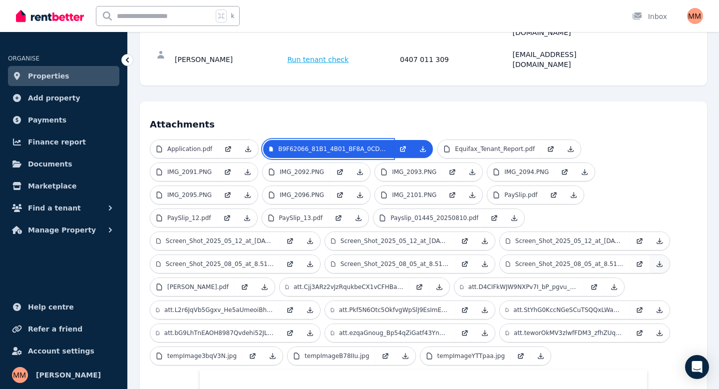
scroll to position [260, 0]
click at [484, 140] on link "Equifax_Tenant_Report.pdf" at bounding box center [489, 149] width 103 height 18
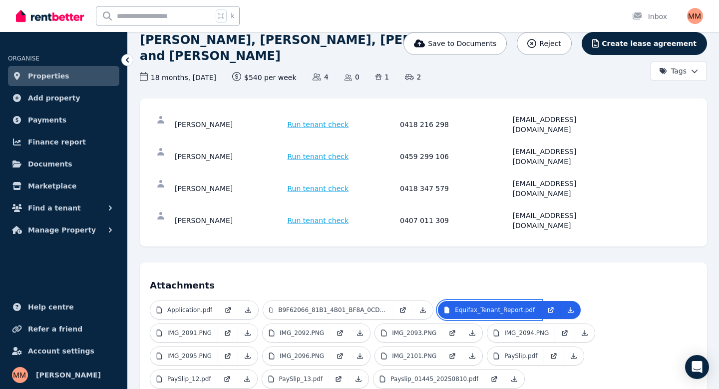
scroll to position [103, 0]
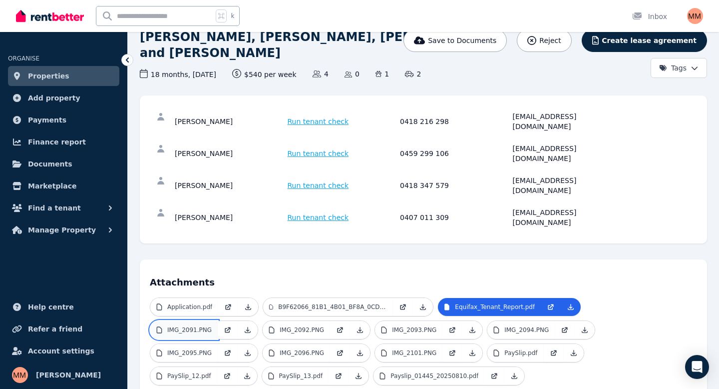
click at [218, 321] on link "IMG_2091.PNG" at bounding box center [183, 330] width 67 height 18
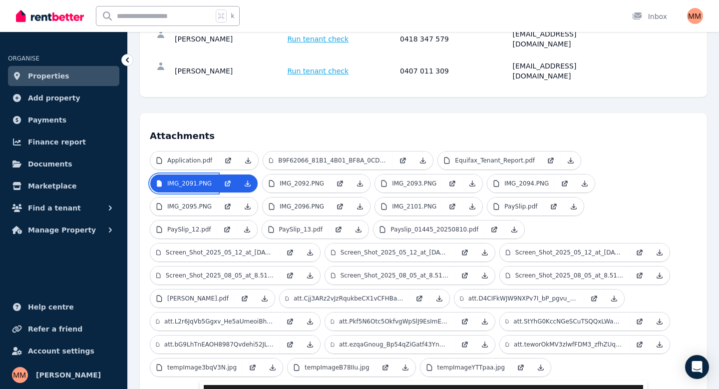
scroll to position [240, 0]
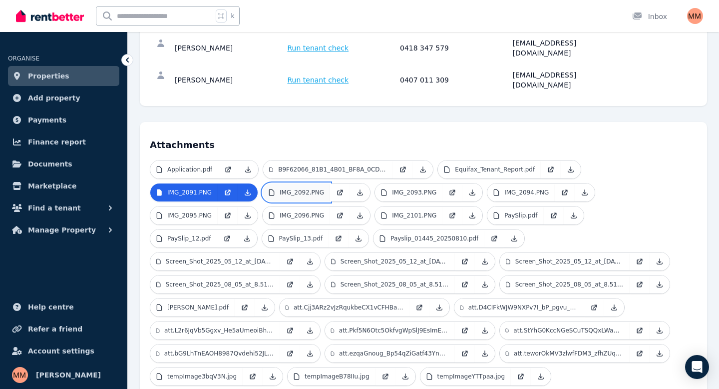
click at [280, 188] on p "IMG_2092.PNG" at bounding box center [302, 192] width 44 height 8
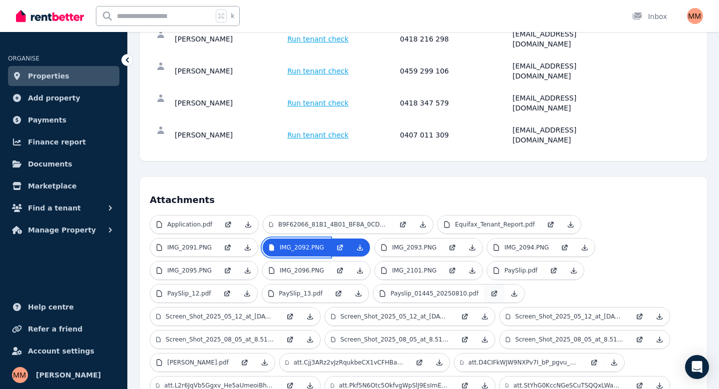
scroll to position [186, 0]
click at [392, 243] on p "IMG_2093.PNG" at bounding box center [414, 247] width 44 height 8
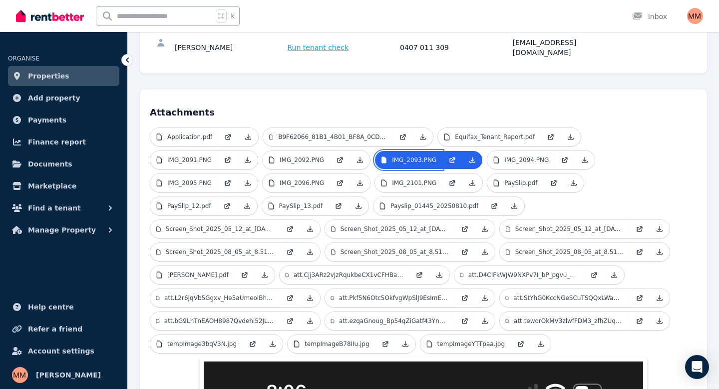
scroll to position [192, 0]
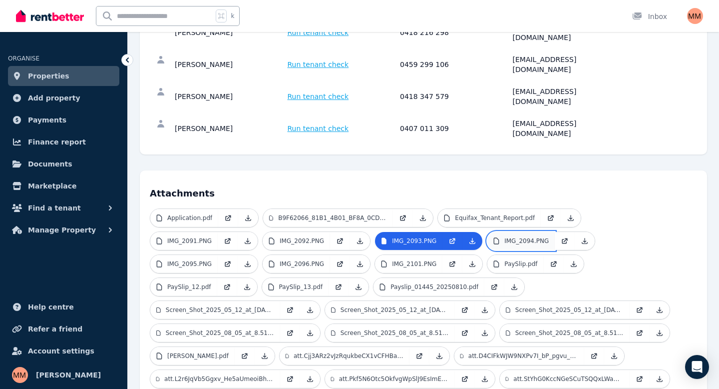
click at [504, 237] on p "IMG_2094.PNG" at bounding box center [526, 241] width 44 height 8
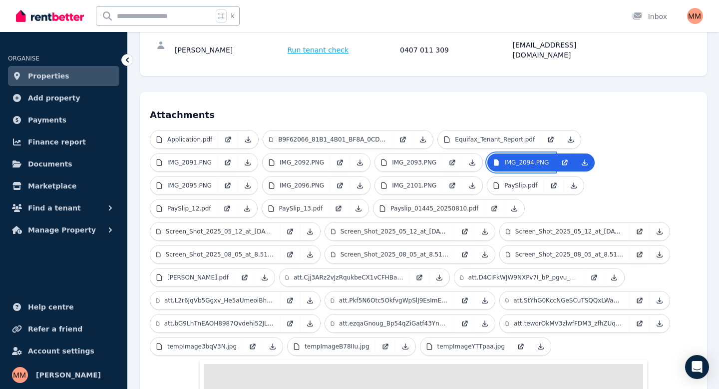
scroll to position [211, 0]
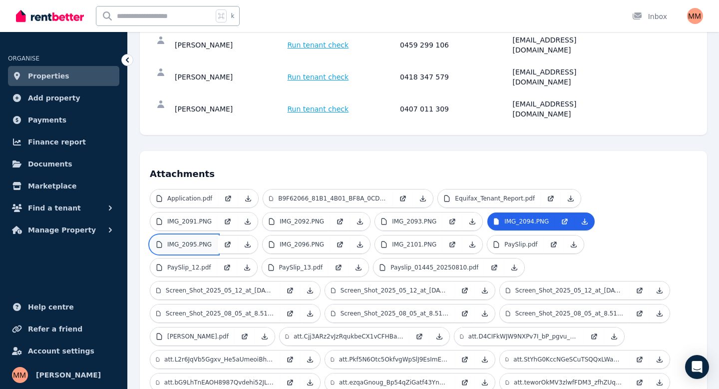
click at [212, 240] on p "IMG_2095.PNG" at bounding box center [189, 244] width 44 height 8
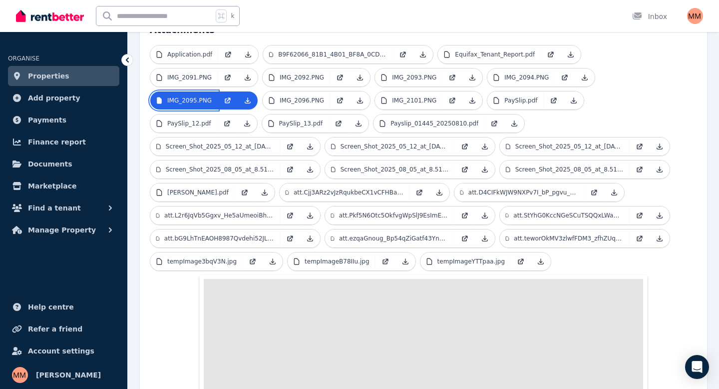
scroll to position [228, 0]
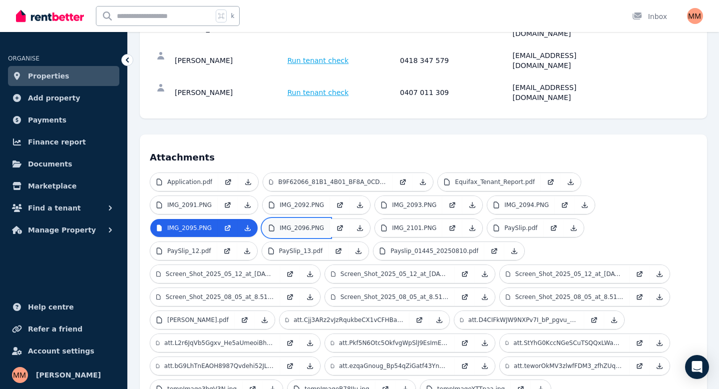
click at [280, 224] on p "IMG_2096.PNG" at bounding box center [302, 228] width 44 height 8
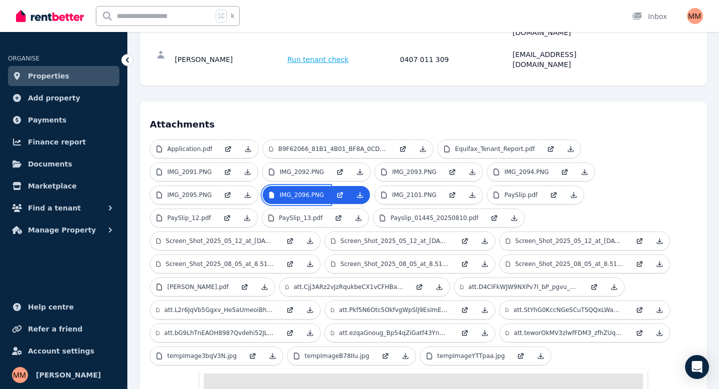
scroll to position [238, 0]
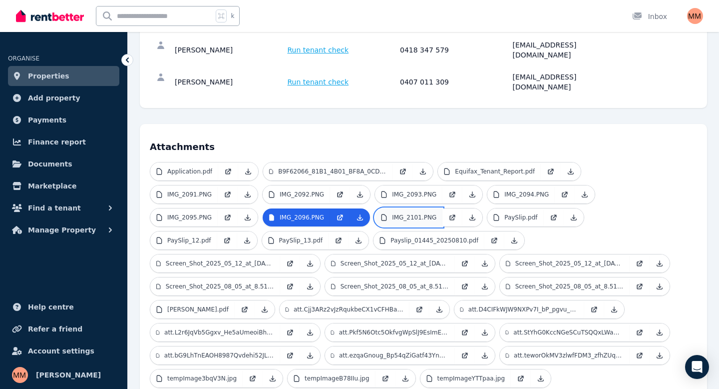
click at [392, 213] on p "IMG_2101.PNG" at bounding box center [414, 217] width 44 height 8
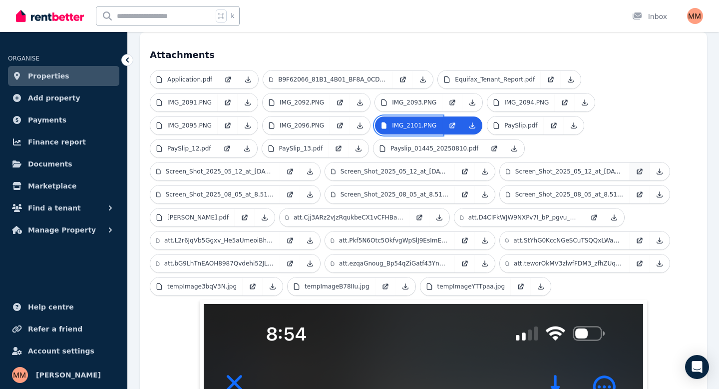
scroll to position [316, 0]
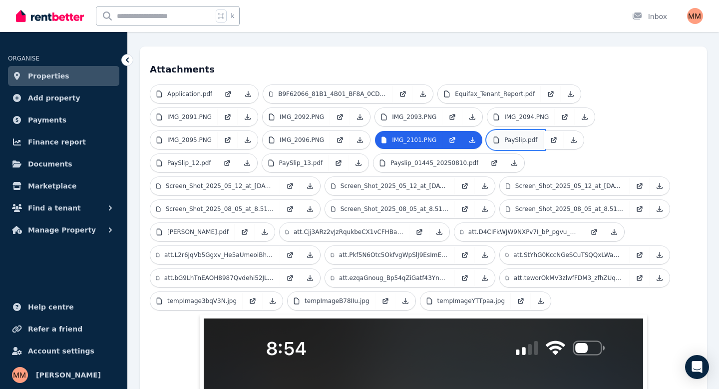
click at [504, 136] on p "PaySlip.pdf" at bounding box center [520, 140] width 33 height 8
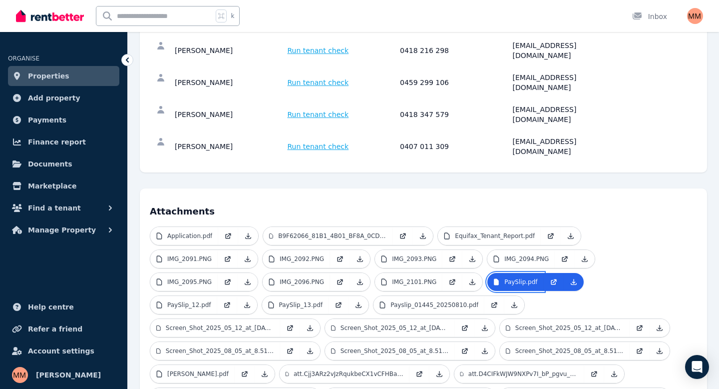
scroll to position [175, 0]
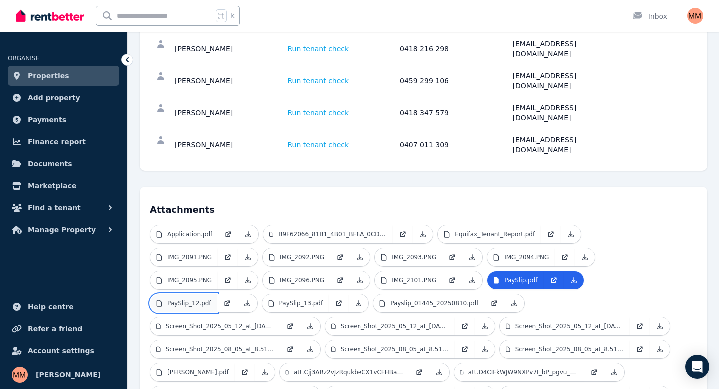
click at [217, 294] on link "PaySlip_12.pdf" at bounding box center [183, 303] width 67 height 18
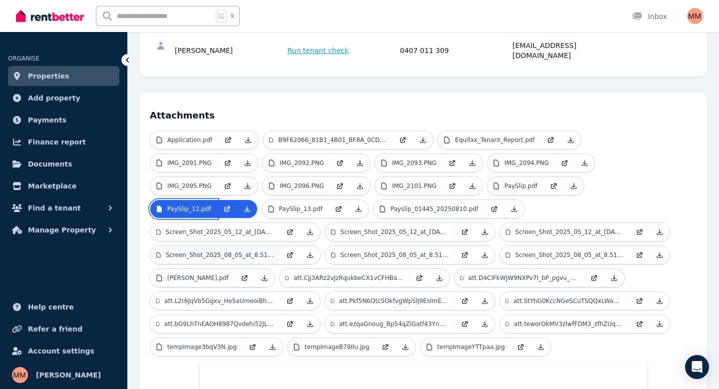
scroll to position [269, 0]
click at [323, 206] on p "PaySlip_13.pdf" at bounding box center [301, 210] width 44 height 8
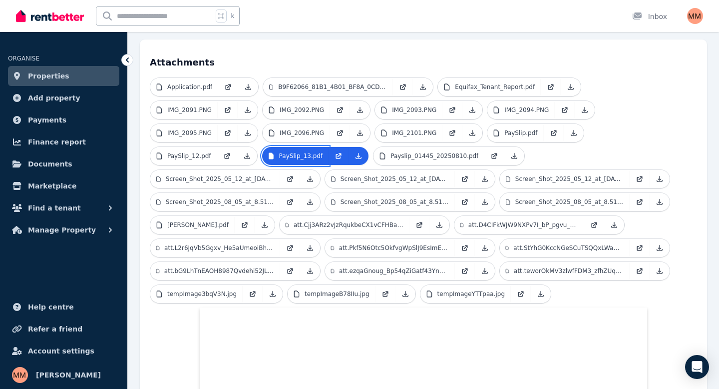
scroll to position [304, 0]
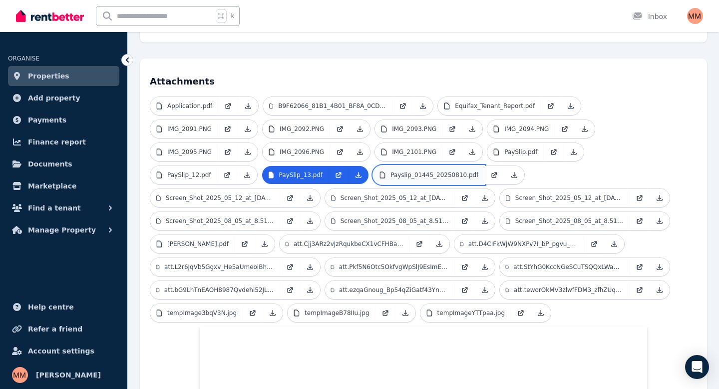
click at [374, 166] on link "Payslip_01445_20250810.pdf" at bounding box center [429, 175] width 111 height 18
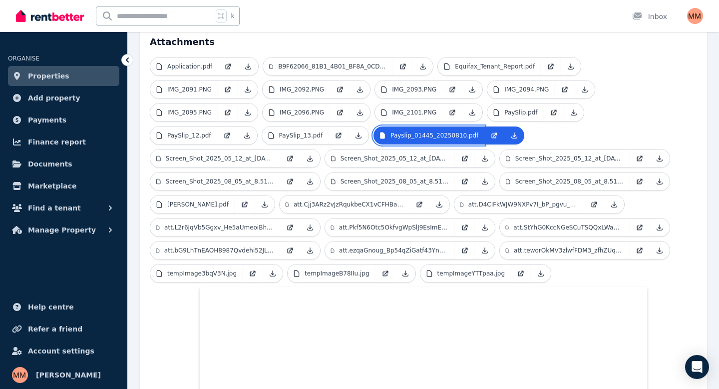
scroll to position [332, 0]
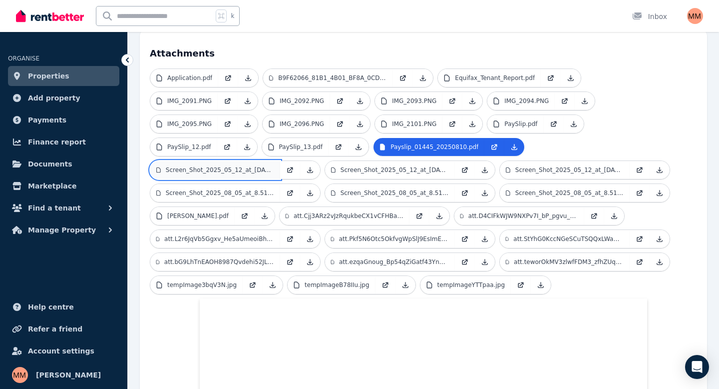
click at [274, 166] on p "Screen_Shot_2025_05_12_at_[DATE]_pm.png" at bounding box center [220, 170] width 108 height 8
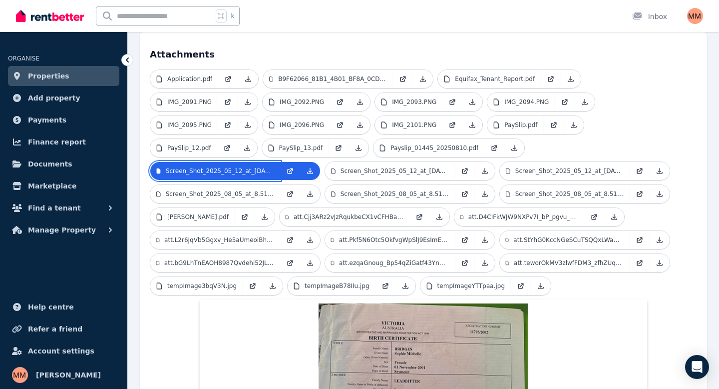
scroll to position [330, 0]
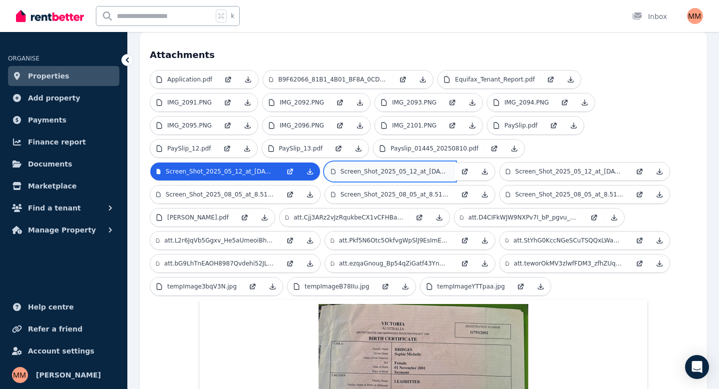
click at [449, 167] on p "Screen_Shot_2025_05_12_at_[DATE]_pm.png" at bounding box center [395, 171] width 108 height 8
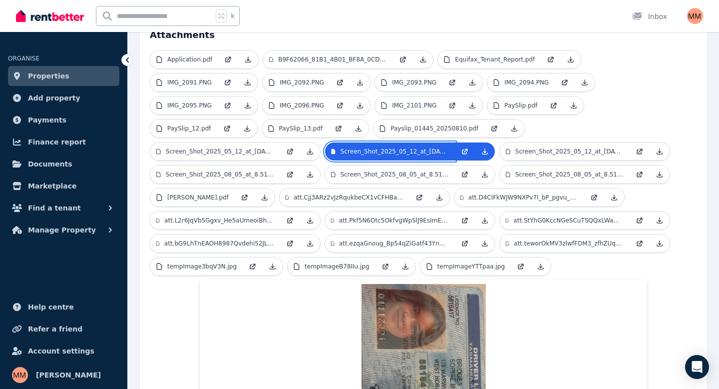
scroll to position [349, 0]
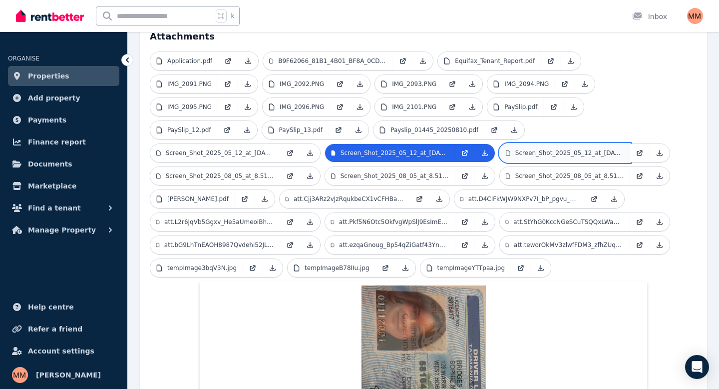
click at [515, 149] on p "Screen_Shot_2025_05_12_at_[DATE]_pm.png" at bounding box center [569, 153] width 108 height 8
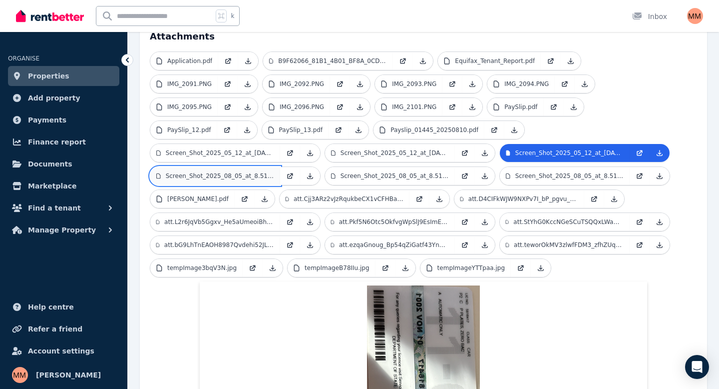
click at [280, 167] on link "Screen_Shot_2025_08_05_at_8.51.07_pm.png" at bounding box center [215, 176] width 130 height 18
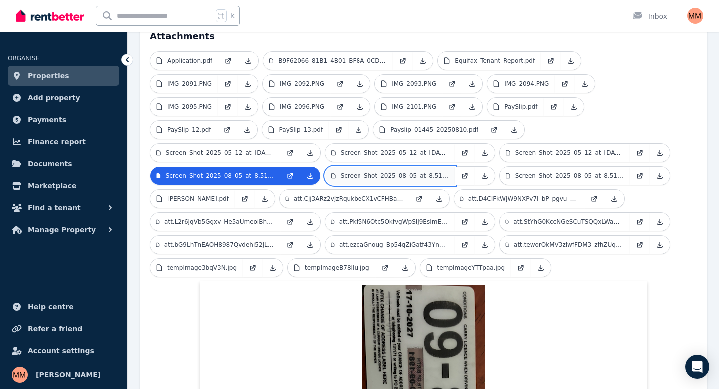
click at [449, 172] on p "Screen_Shot_2025_08_05_at_8.51.15_pm.png" at bounding box center [395, 176] width 108 height 8
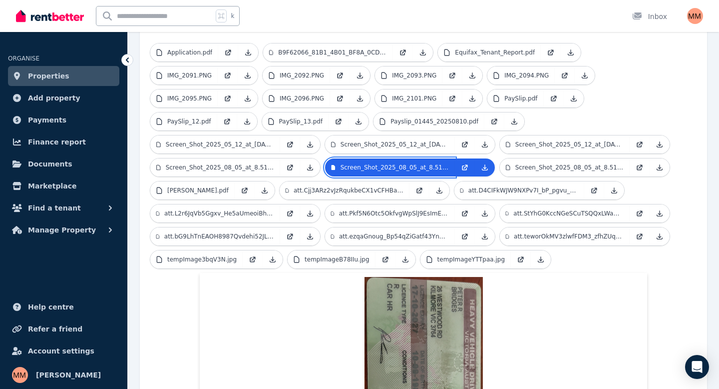
scroll to position [343, 0]
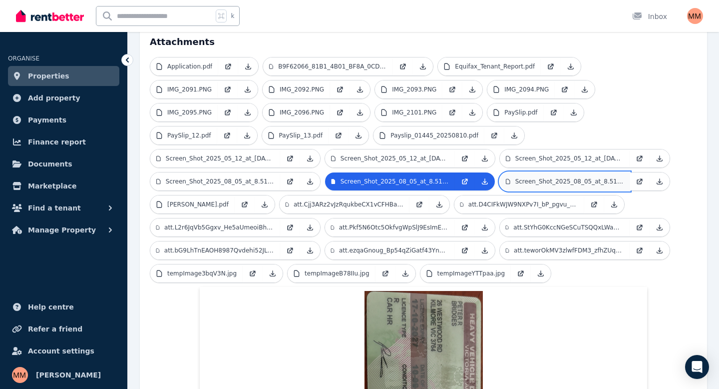
click at [515, 177] on p "Screen_Shot_2025_08_05_at_8.51.21_pm.png" at bounding box center [569, 181] width 108 height 8
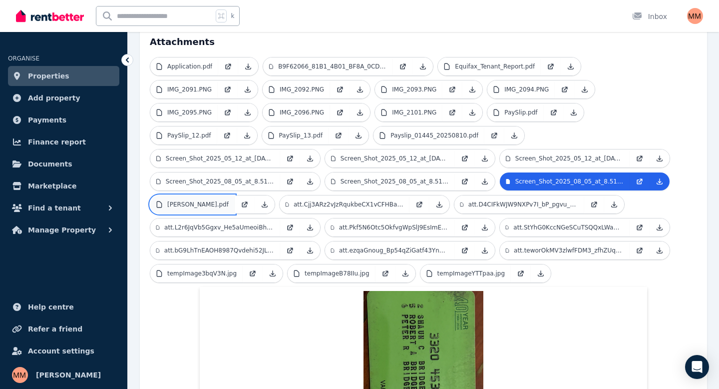
click at [229, 200] on p "[PERSON_NAME].pdf" at bounding box center [197, 204] width 61 height 8
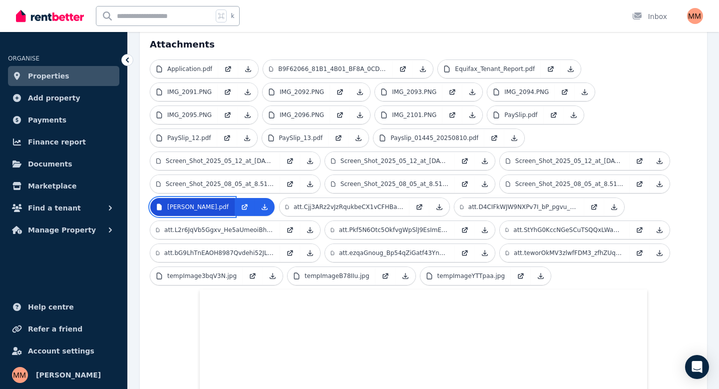
scroll to position [340, 0]
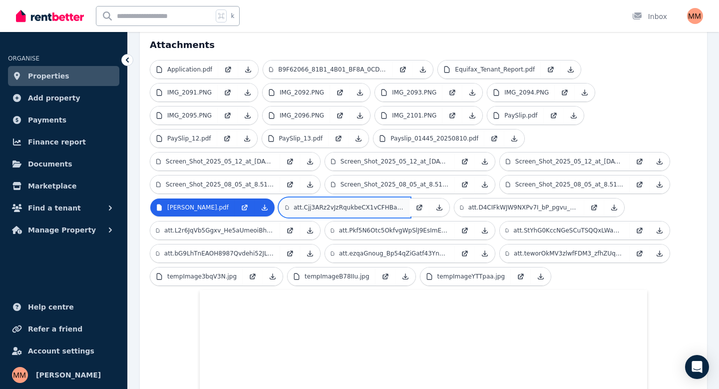
click at [404, 203] on p "att.Cjj3ARz2vJzRqukbeCX1vCFHBaOHjA_xh_laEO593Yk.jpg" at bounding box center [349, 207] width 110 height 8
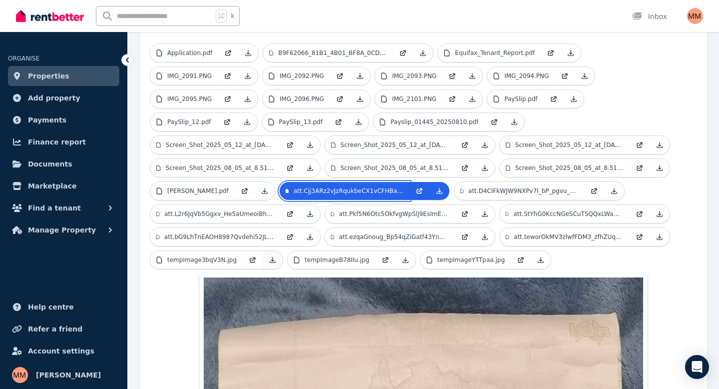
scroll to position [355, 0]
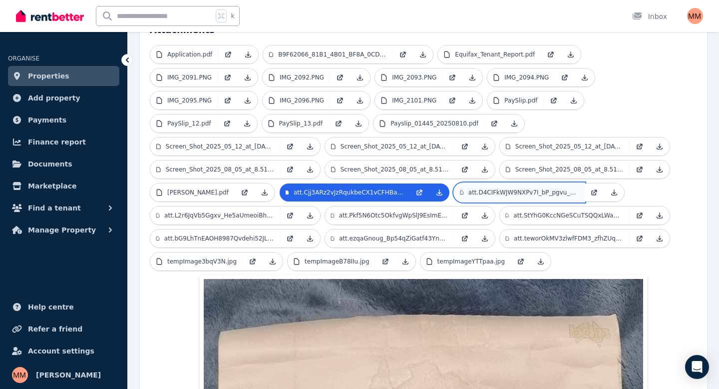
click at [469, 188] on p "att.D4CIFkWJW9NXPv7I_bP_pgvu_eHuLBywSxe6sJgOofs.JPG" at bounding box center [524, 192] width 110 height 8
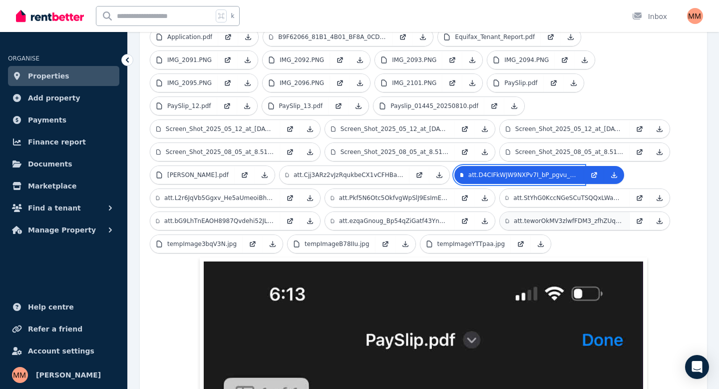
scroll to position [372, 0]
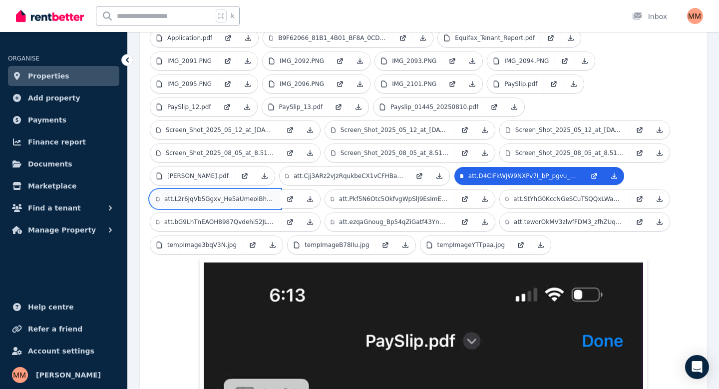
click at [274, 195] on p "att.L2r6JqVb5Ggxv_He5aUmeoiBhXuIe8vJ1mLfy7EnAiI.JPG" at bounding box center [219, 199] width 110 height 8
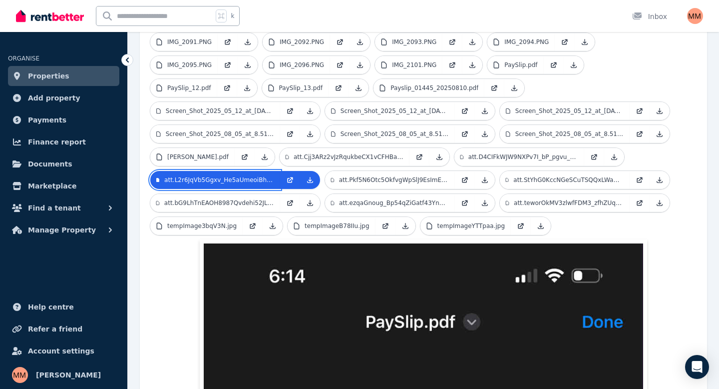
scroll to position [389, 0]
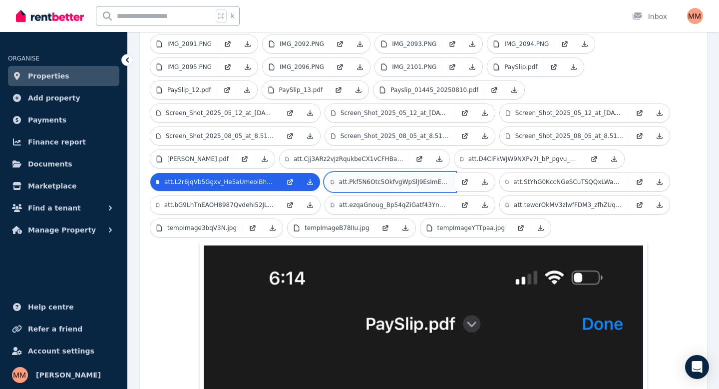
click at [449, 178] on p "att.Pkf5N6Otc5OkfvgWpSlJ9EsImEAEmULQn4oivRbb8o8.JPG" at bounding box center [394, 182] width 110 height 8
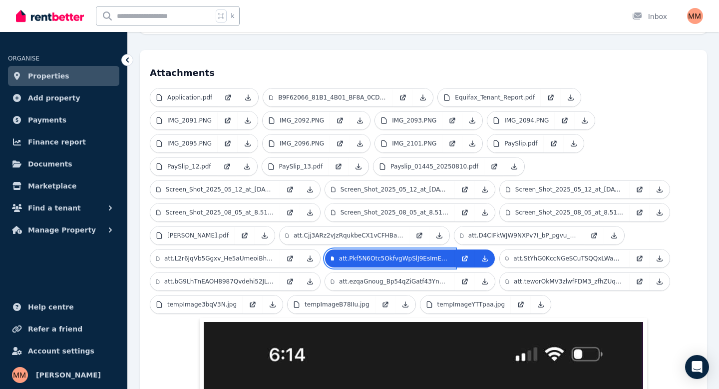
scroll to position [316, 0]
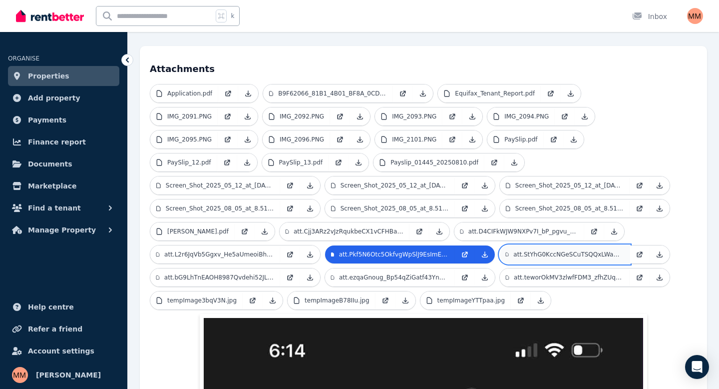
click at [513, 250] on p "att.StYhG0KccNGeSCuTSQQxLWam_i_nxTrzcB79PxAExNxgs.jpg" at bounding box center [568, 254] width 110 height 8
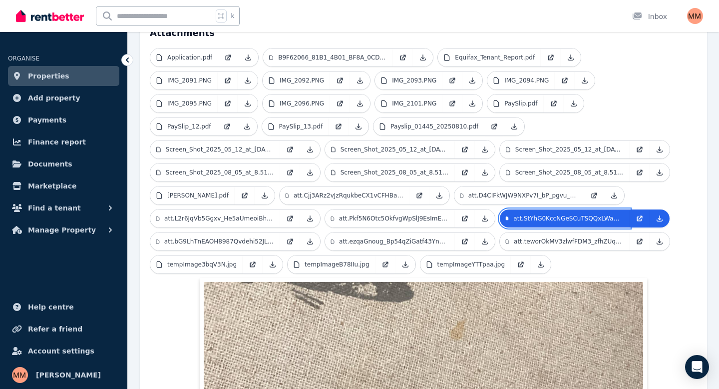
scroll to position [347, 0]
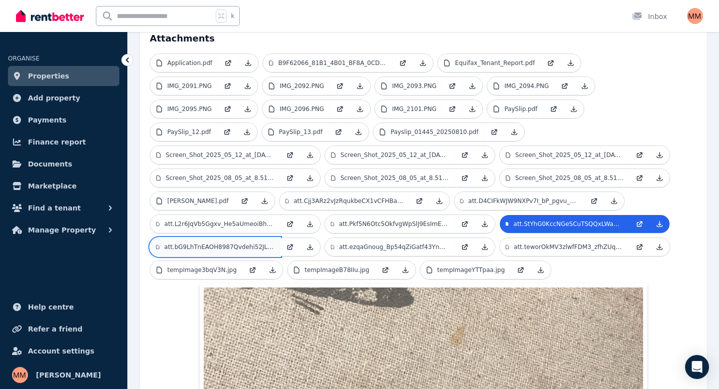
click at [280, 238] on link "att.bG9LhTnEAOH8987Qvdehi52JLx3_GYrTwJuB7oQEFQI.jpg" at bounding box center [215, 247] width 130 height 18
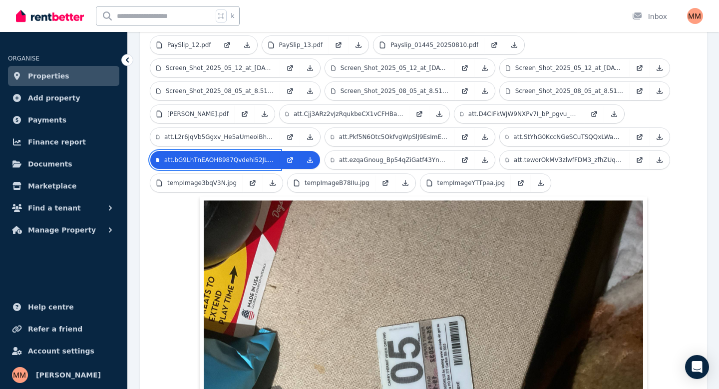
scroll to position [432, 0]
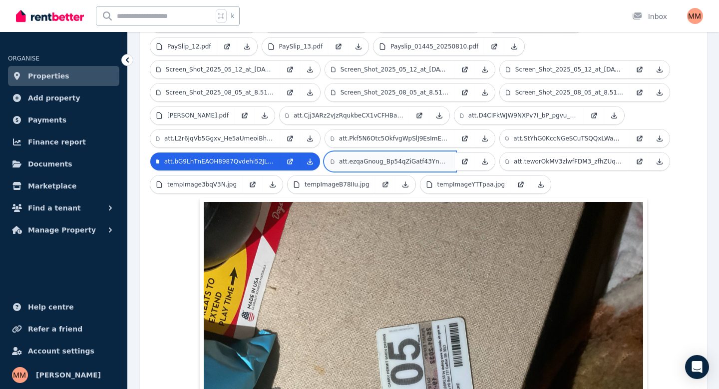
click at [449, 157] on p "att.ezqaGnoug_Bp54qZiGatf43YnVBooo_8xEQBAc1jui8.JPG" at bounding box center [394, 161] width 110 height 8
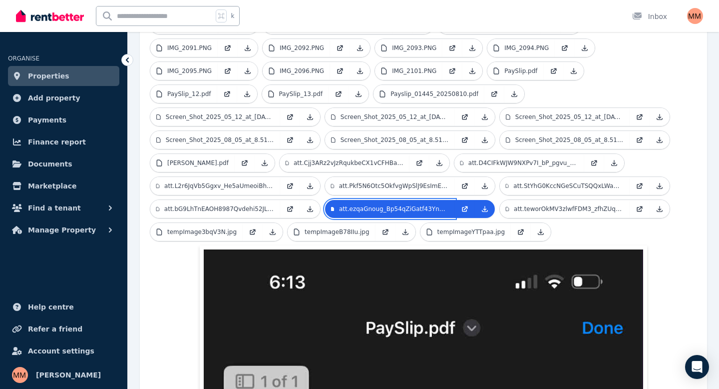
scroll to position [383, 0]
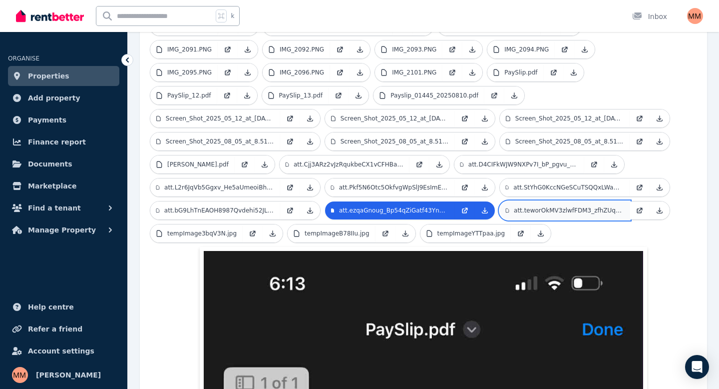
click at [500, 201] on link "att.teworOkMV3zlwfFDM3_zfhZUqSZTcg7x45Z5lEQKlhI.jpg" at bounding box center [565, 210] width 130 height 18
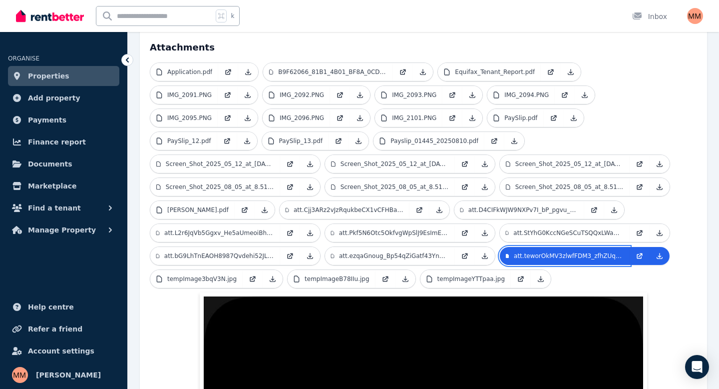
scroll to position [337, 0]
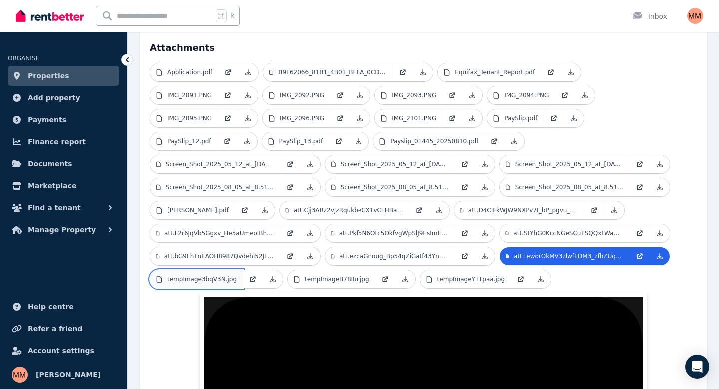
click at [237, 275] on p "tempImage3bqV3N.jpg" at bounding box center [201, 279] width 69 height 8
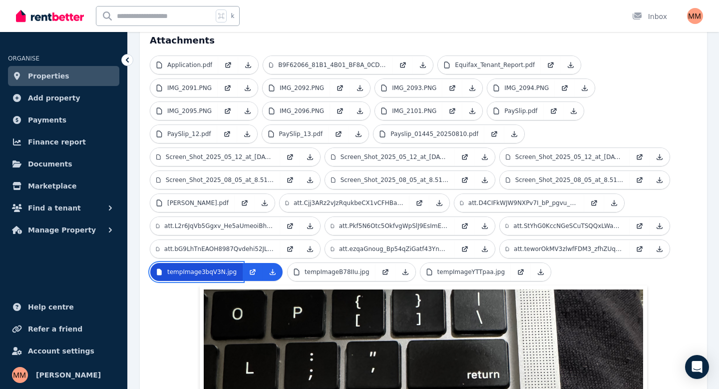
scroll to position [352, 0]
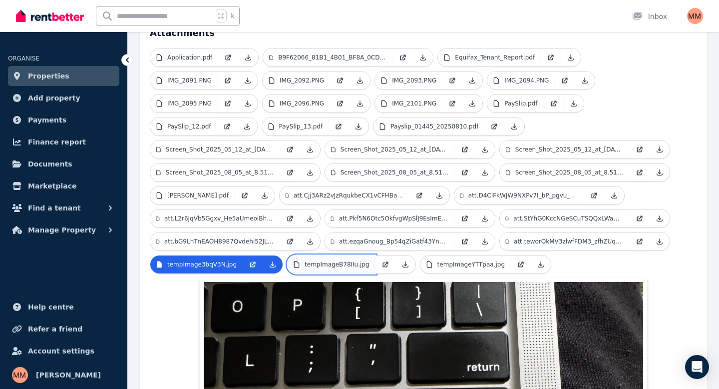
click at [370, 260] on p "tempImageB78IIu.jpg" at bounding box center [337, 264] width 65 height 8
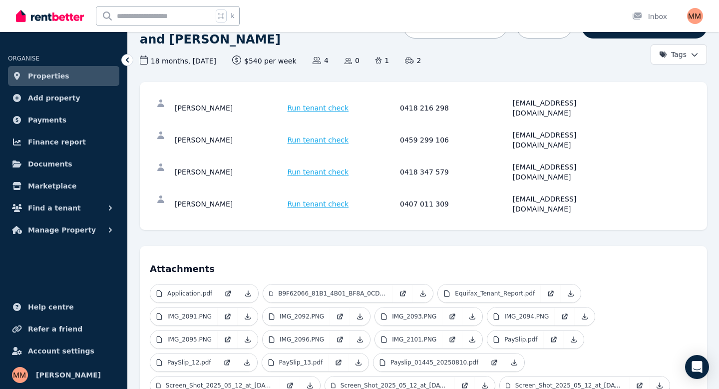
scroll to position [0, 0]
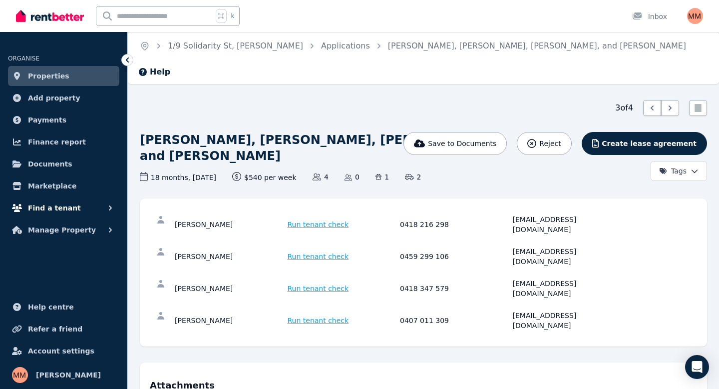
click at [57, 202] on span "Find a tenant" at bounding box center [54, 208] width 53 height 12
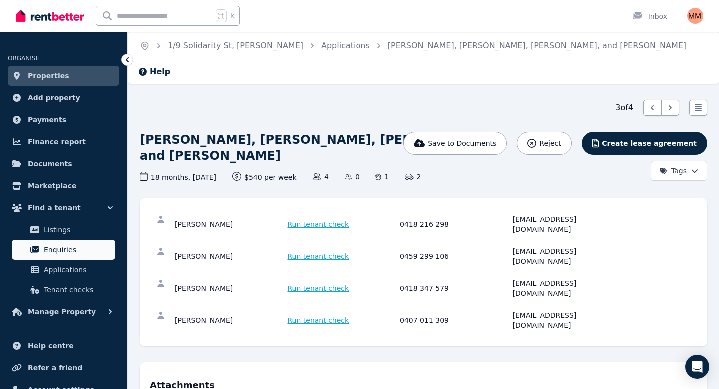
click at [64, 253] on span "Enquiries" at bounding box center [77, 250] width 67 height 12
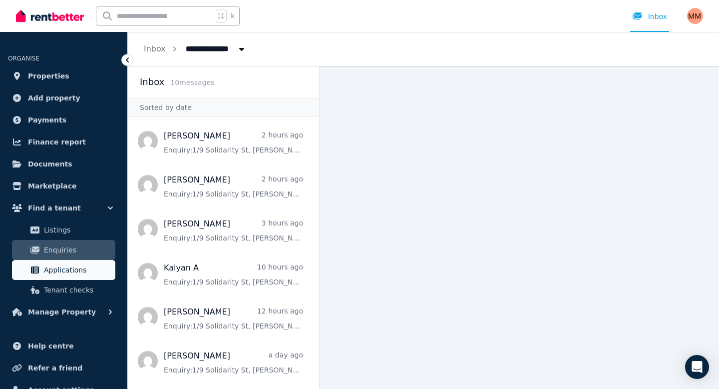
click at [72, 270] on span "Applications" at bounding box center [77, 270] width 67 height 12
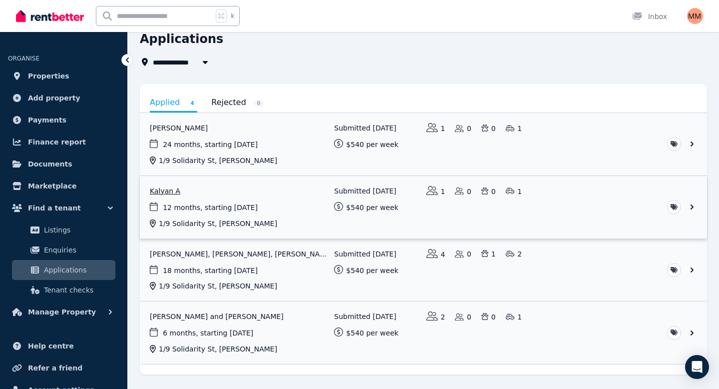
scroll to position [44, 0]
click at [198, 210] on link "View application: Kalyan A" at bounding box center [423, 207] width 567 height 62
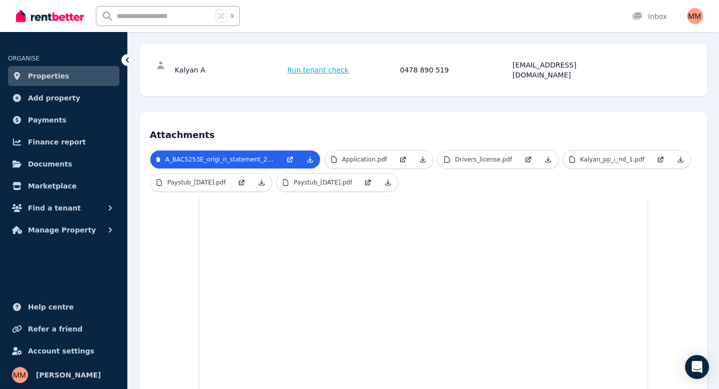
scroll to position [128, 0]
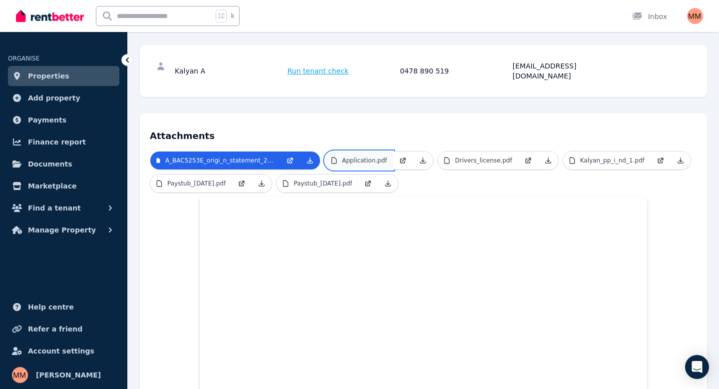
click at [358, 155] on link "Application.pdf" at bounding box center [359, 160] width 68 height 18
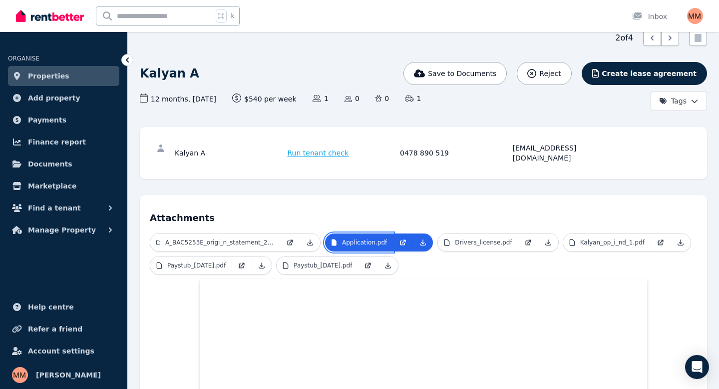
scroll to position [47, 0]
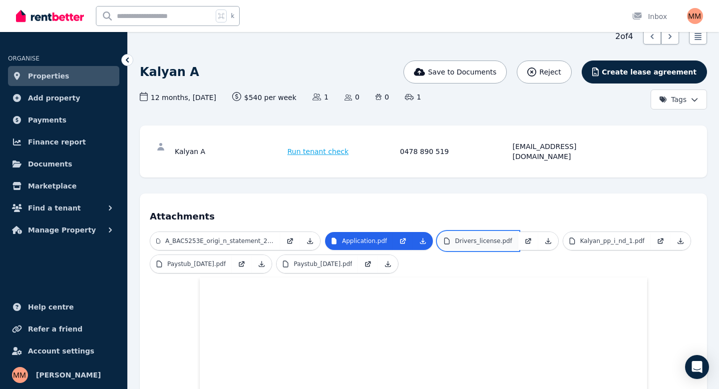
click at [467, 237] on p "Drivers_license.pdf" at bounding box center [483, 241] width 57 height 8
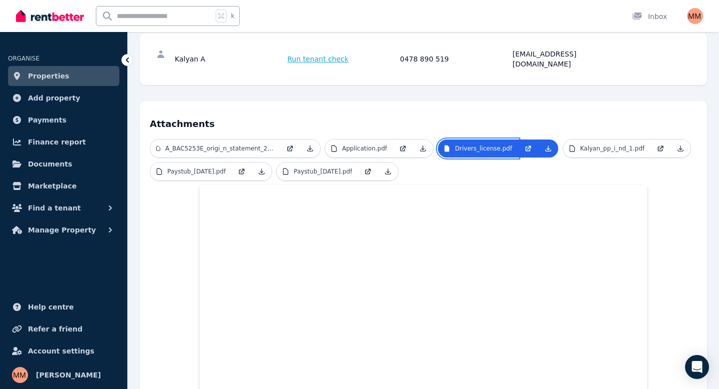
scroll to position [115, 0]
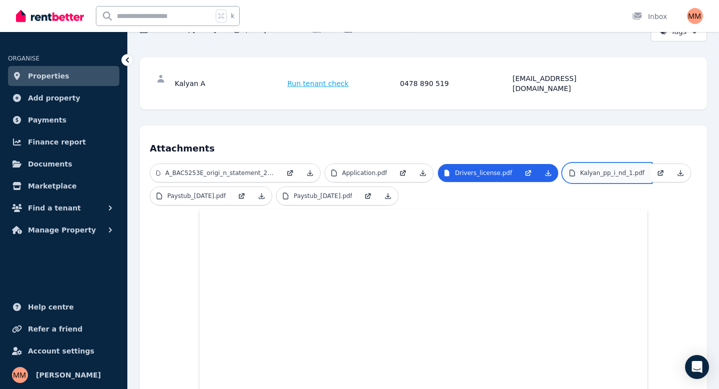
click at [604, 169] on p "Kalyan_pp_i_nd_1.pdf" at bounding box center [612, 173] width 64 height 8
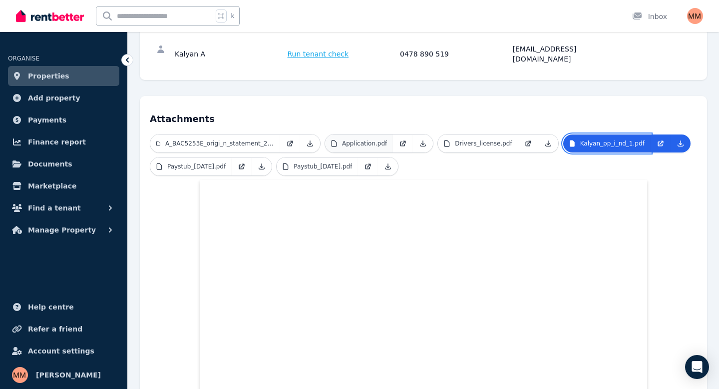
scroll to position [131, 0]
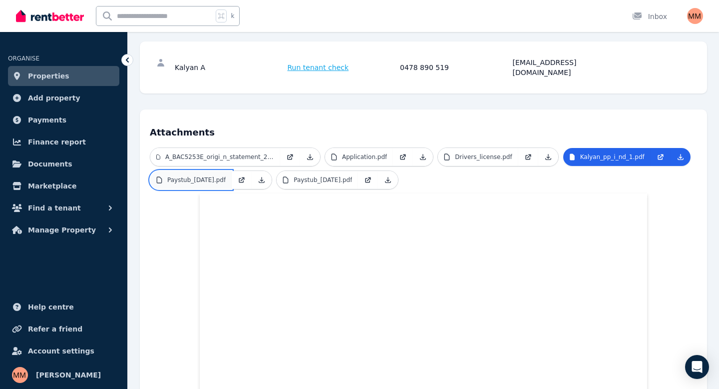
click at [212, 176] on p "Paystub_[DATE].pdf" at bounding box center [196, 180] width 58 height 8
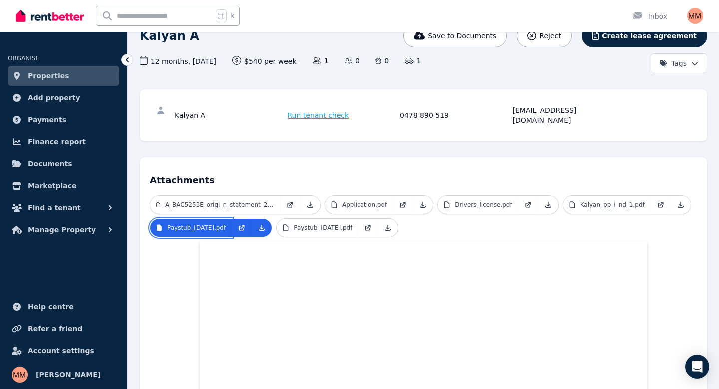
scroll to position [78, 0]
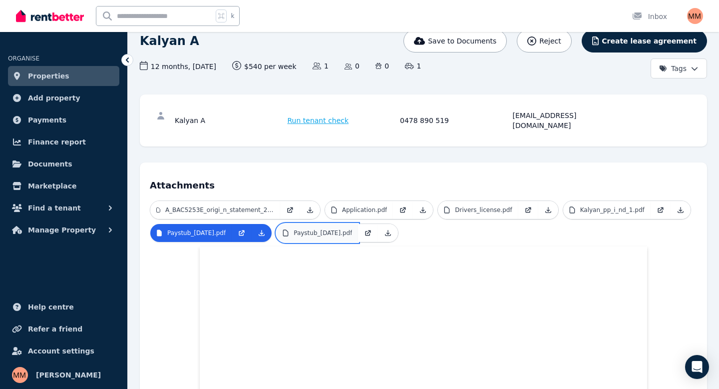
click at [349, 229] on p "Paystub_[DATE].pdf" at bounding box center [323, 233] width 58 height 8
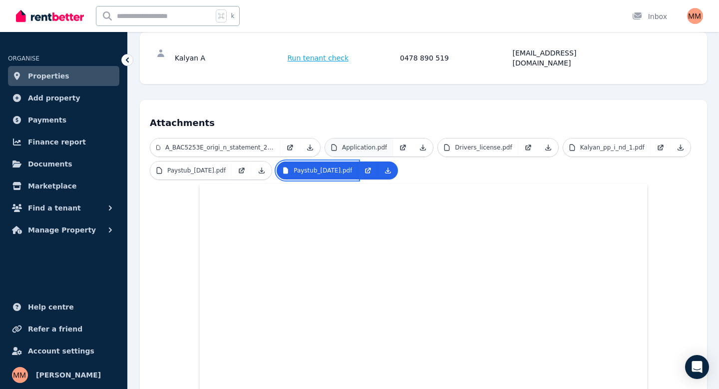
scroll to position [0, 0]
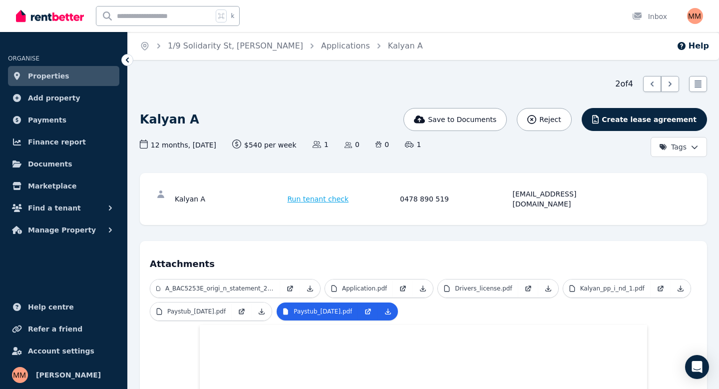
click at [127, 57] on icon at bounding box center [127, 60] width 10 height 10
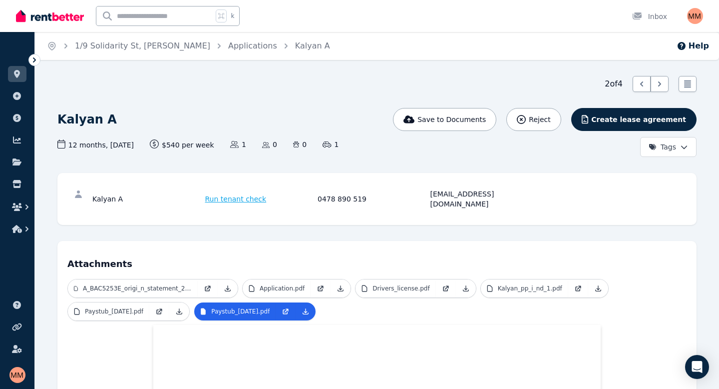
click at [36, 60] on icon at bounding box center [34, 60] width 10 height 10
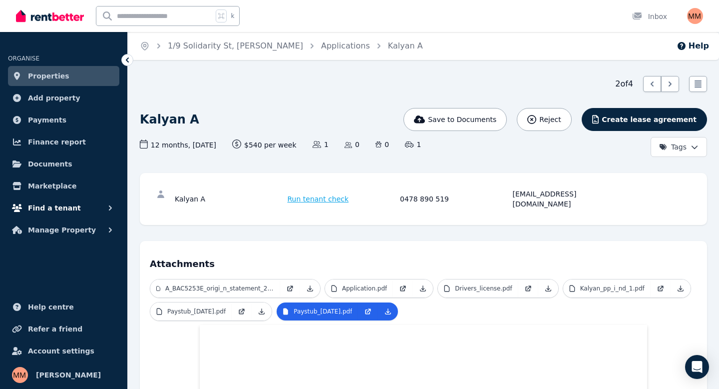
click at [52, 204] on span "Find a tenant" at bounding box center [54, 208] width 53 height 12
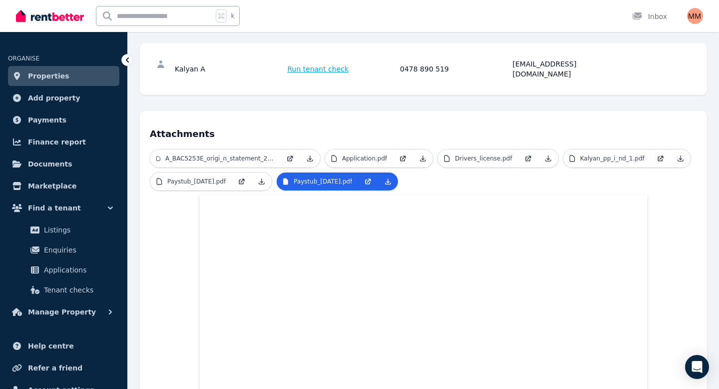
scroll to position [133, 0]
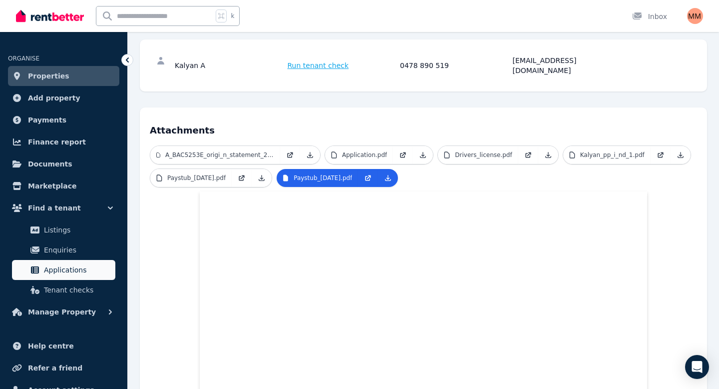
click at [59, 271] on span "Applications" at bounding box center [77, 270] width 67 height 12
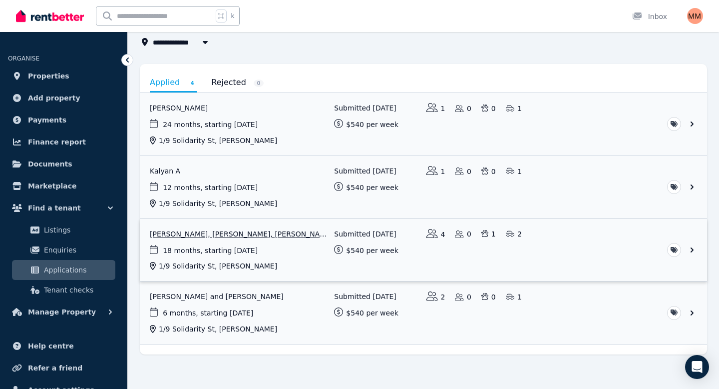
scroll to position [72, 0]
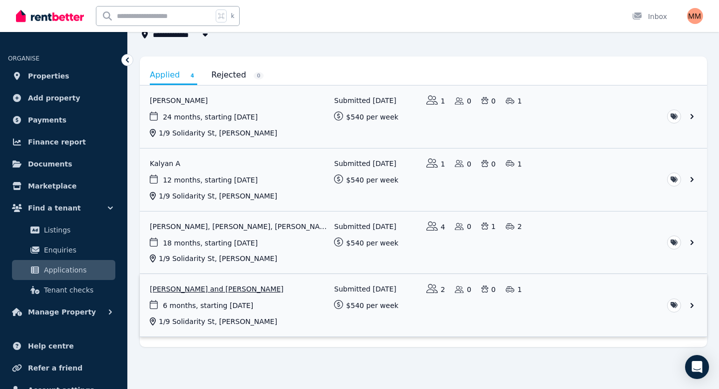
click at [226, 300] on link "View application: Quazi Kashef and Intesar Mohammed" at bounding box center [423, 305] width 567 height 62
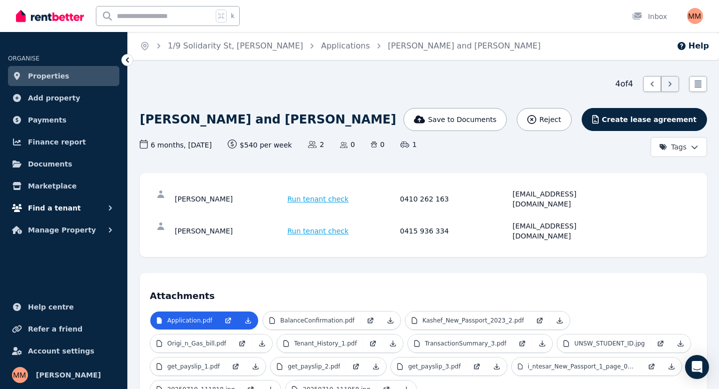
click at [54, 207] on span "Find a tenant" at bounding box center [54, 208] width 53 height 12
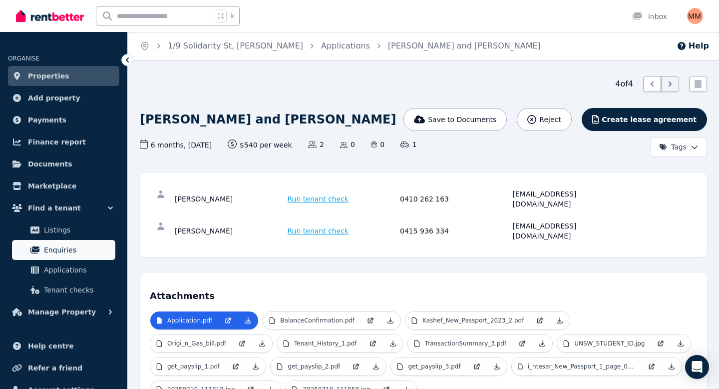
click at [58, 248] on span "Enquiries" at bounding box center [77, 250] width 67 height 12
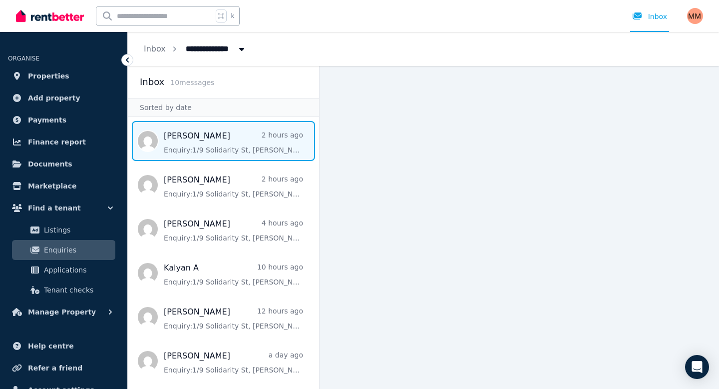
click at [239, 146] on span "Message list" at bounding box center [223, 141] width 191 height 40
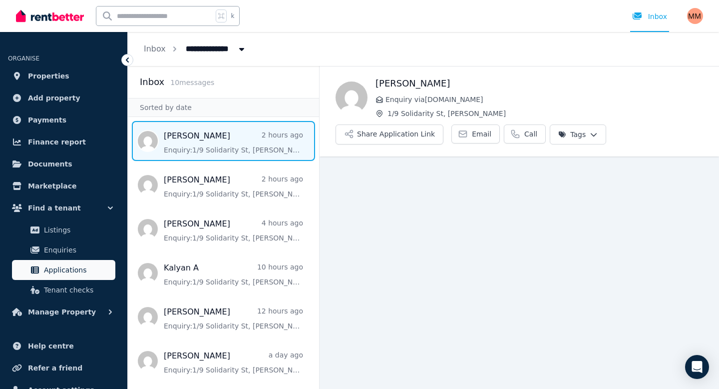
click at [65, 266] on span "Applications" at bounding box center [77, 270] width 67 height 12
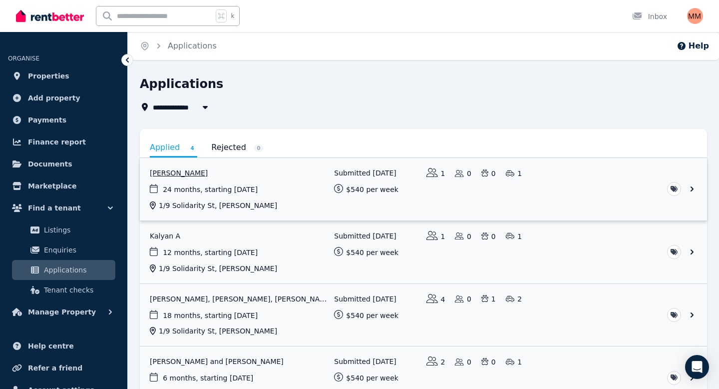
click at [204, 177] on link "View application: Joshua Manu" at bounding box center [423, 189] width 567 height 62
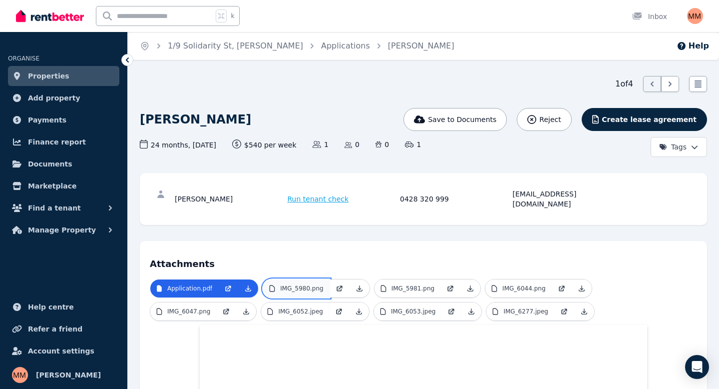
click at [296, 279] on link "IMG_5980.png" at bounding box center [296, 288] width 66 height 18
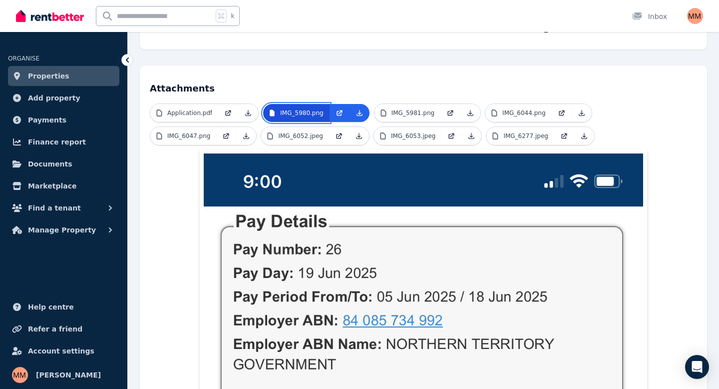
scroll to position [173, 0]
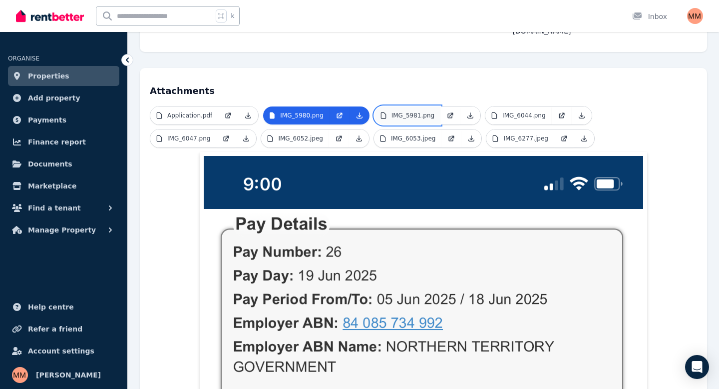
click at [411, 111] on p "IMG_5981.png" at bounding box center [413, 115] width 43 height 8
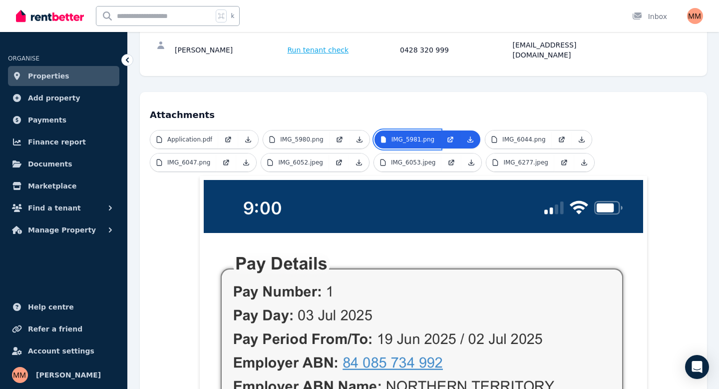
scroll to position [106, 0]
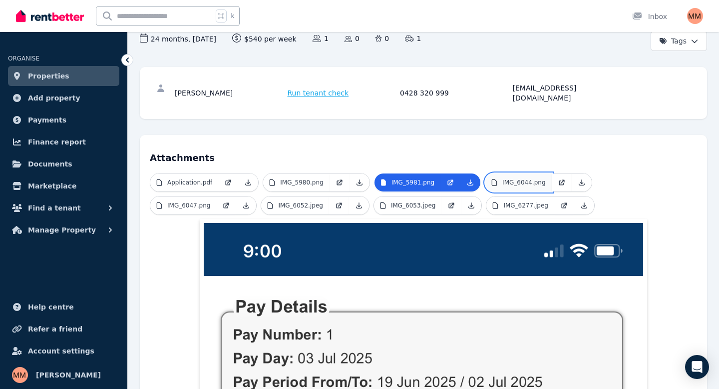
click at [502, 173] on link "IMG_6044.png" at bounding box center [519, 182] width 66 height 18
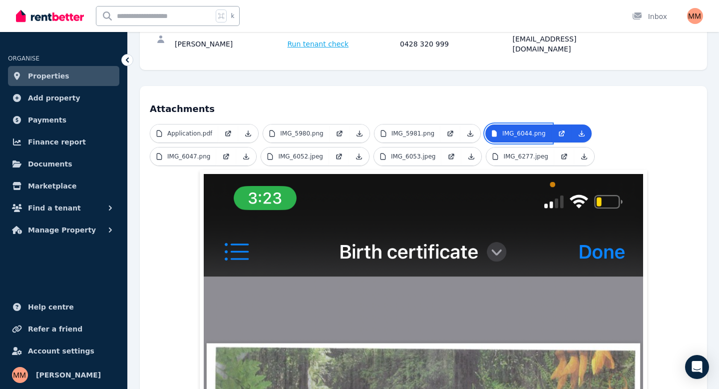
scroll to position [154, 0]
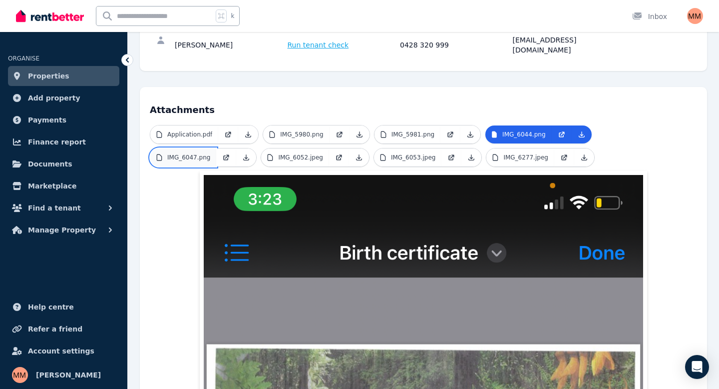
click at [208, 153] on p "IMG_6047.png" at bounding box center [188, 157] width 43 height 8
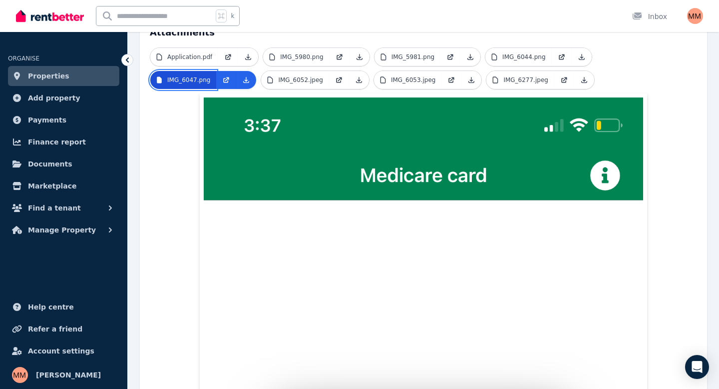
scroll to position [43, 0]
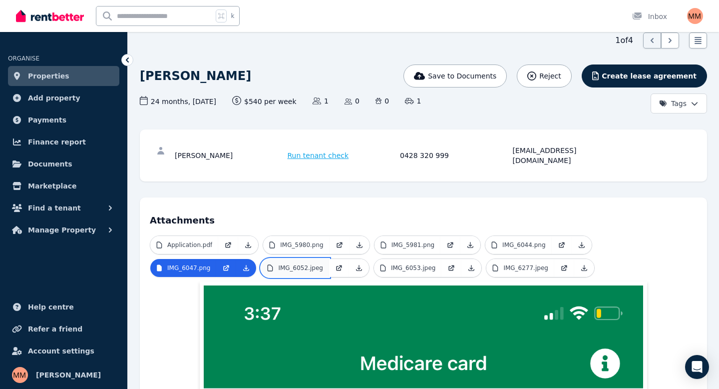
click at [300, 266] on link "IMG_6052.jpeg" at bounding box center [295, 268] width 68 height 18
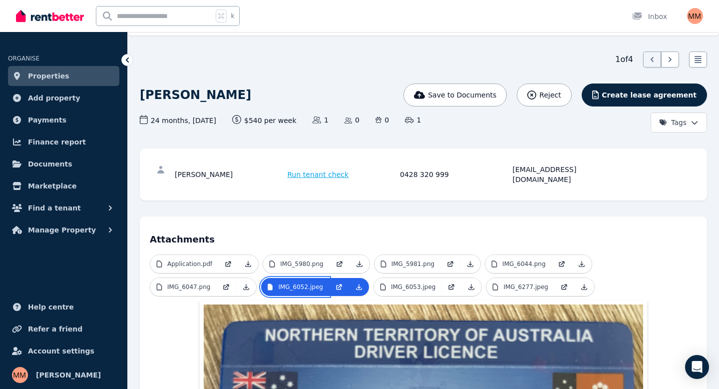
scroll to position [24, 0]
